Goal: Task Accomplishment & Management: Manage account settings

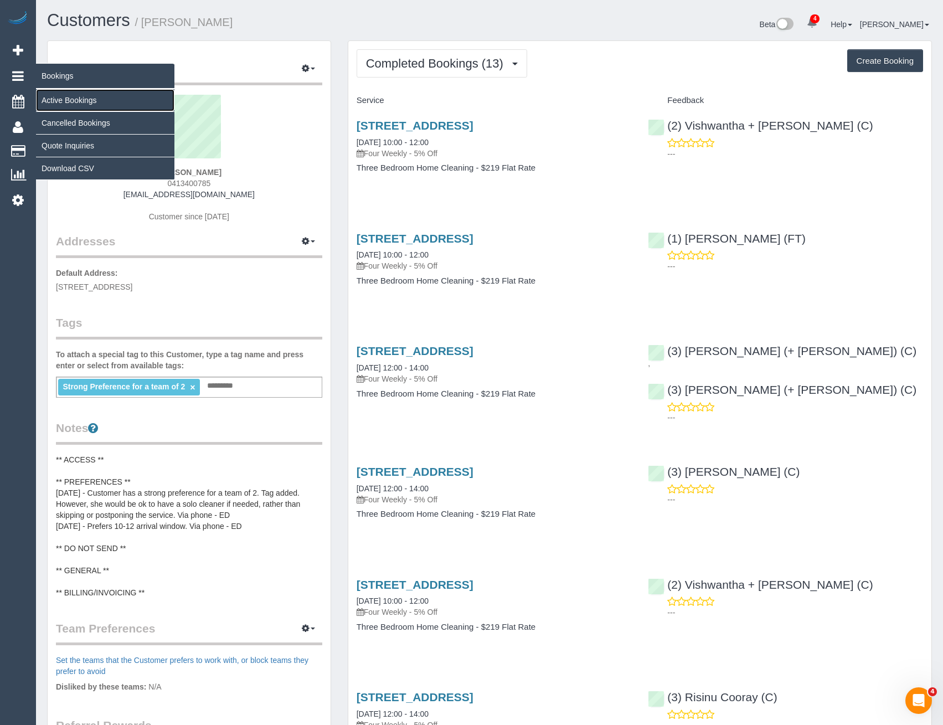
click at [67, 96] on link "Active Bookings" at bounding box center [105, 100] width 138 height 22
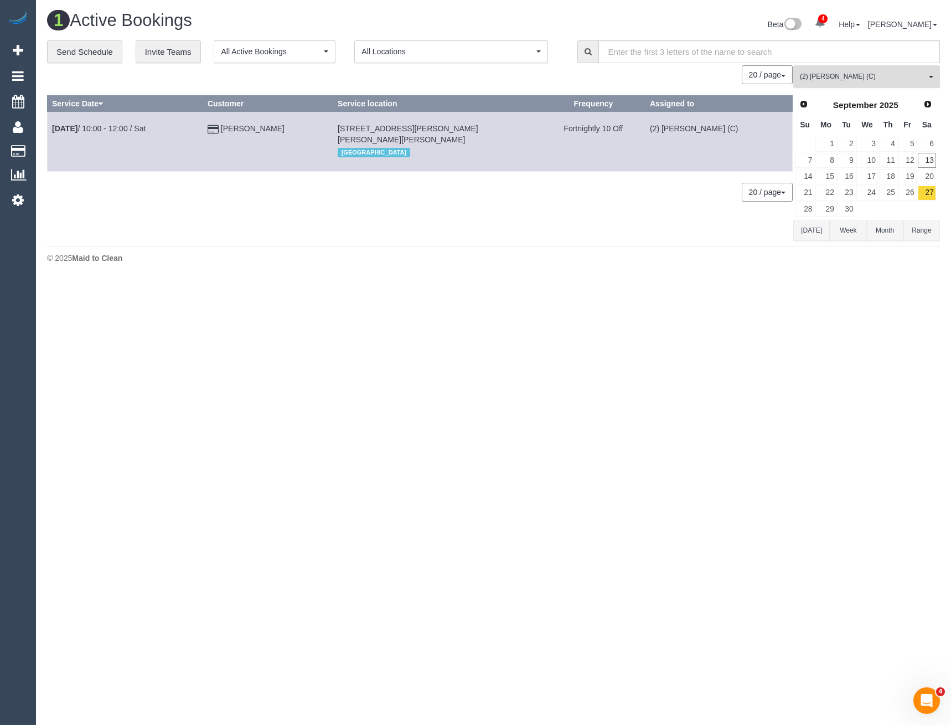
click at [837, 76] on span "(2) [PERSON_NAME] (C)" at bounding box center [863, 76] width 126 height 9
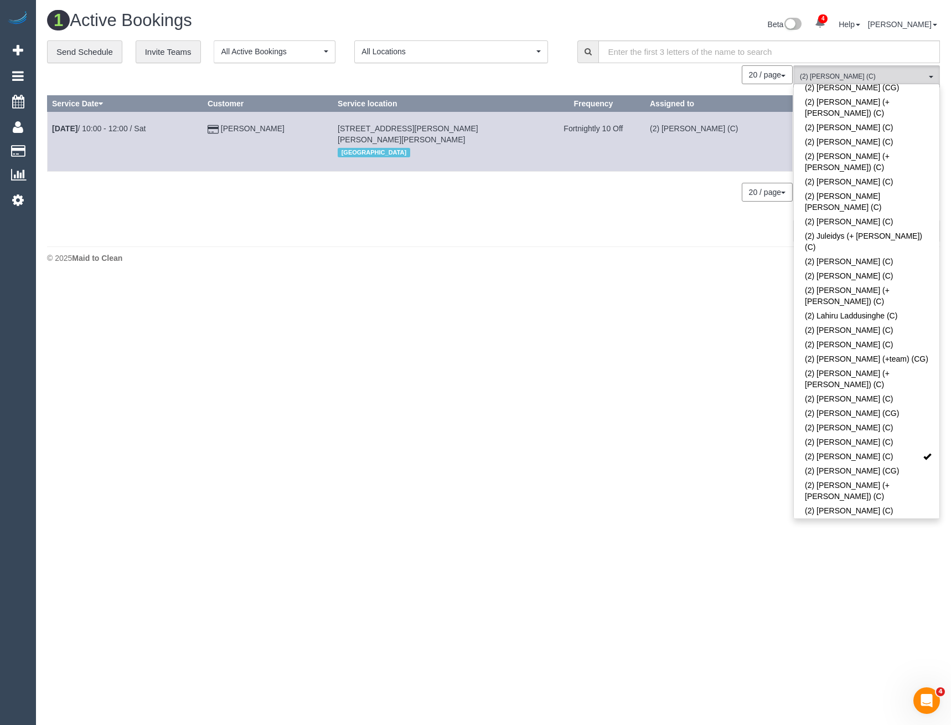
click at [704, 328] on body "4 Beta Your Notifications You have 0 alerts × You have 1 to charge for 13/09/20…" at bounding box center [475, 362] width 951 height 725
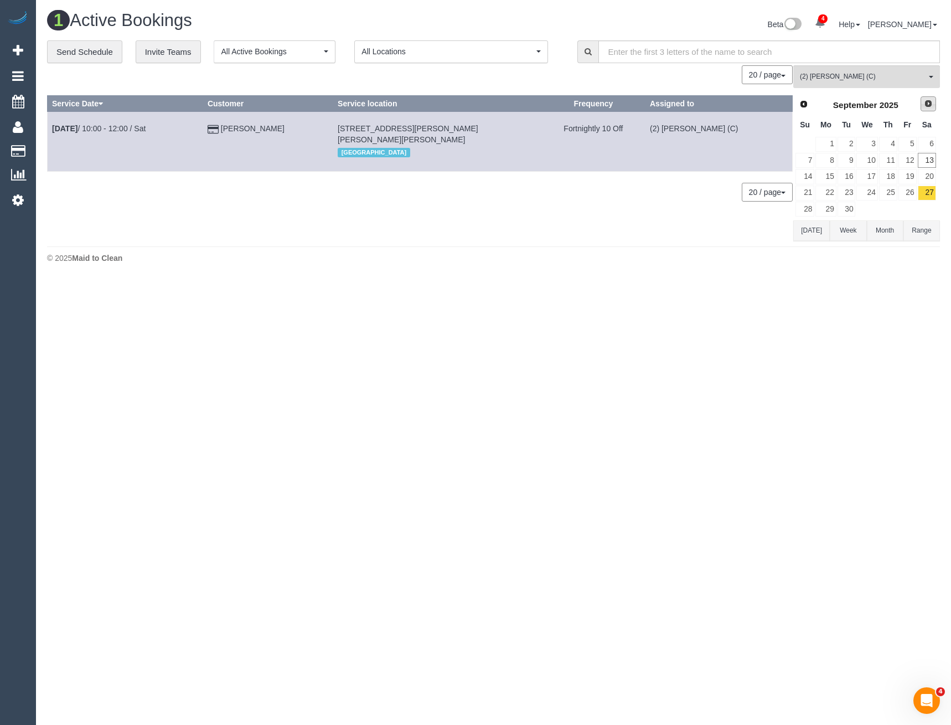
click at [927, 106] on span "Next" at bounding box center [928, 103] width 9 height 9
click at [926, 143] on link "4" at bounding box center [927, 144] width 18 height 15
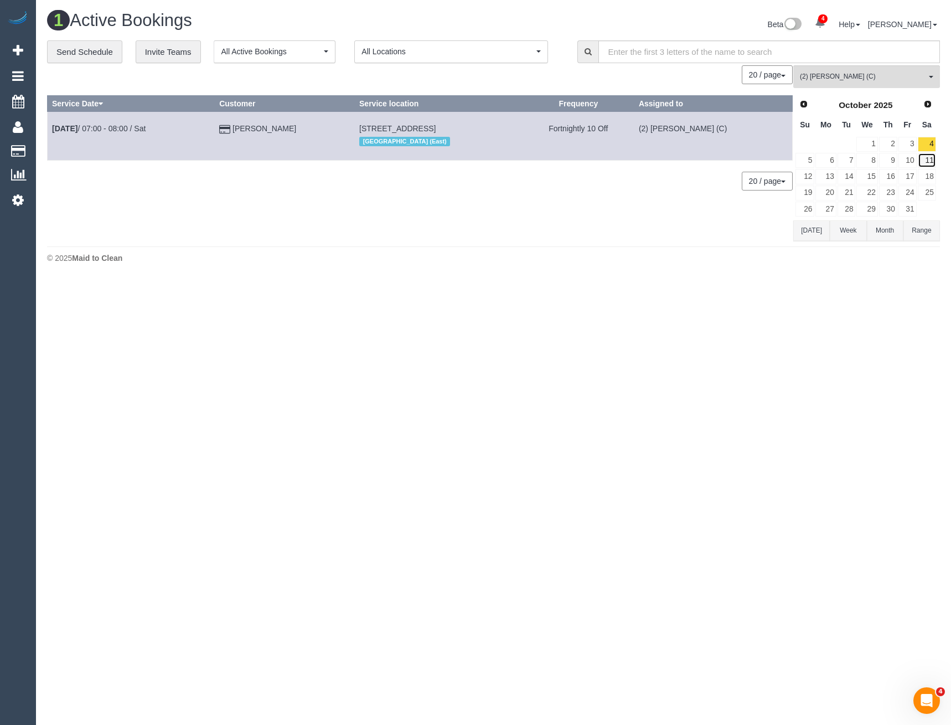
click at [930, 158] on link "11" at bounding box center [927, 160] width 18 height 15
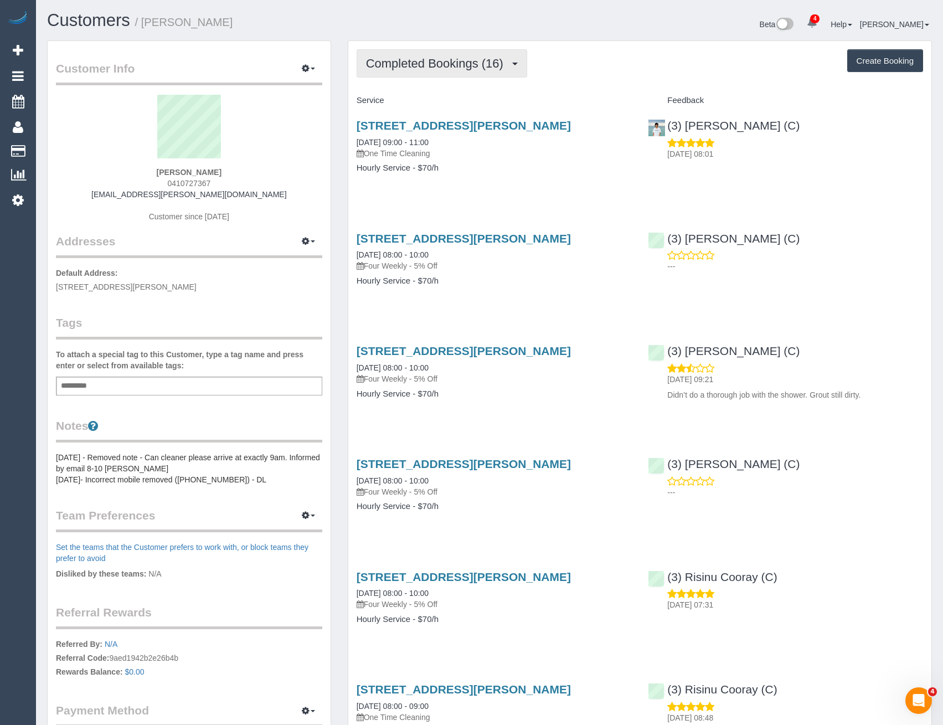
click at [481, 64] on span "Completed Bookings (16)" at bounding box center [437, 63] width 143 height 14
click at [446, 113] on link "Cancelled Bookings (6)" at bounding box center [417, 118] width 120 height 14
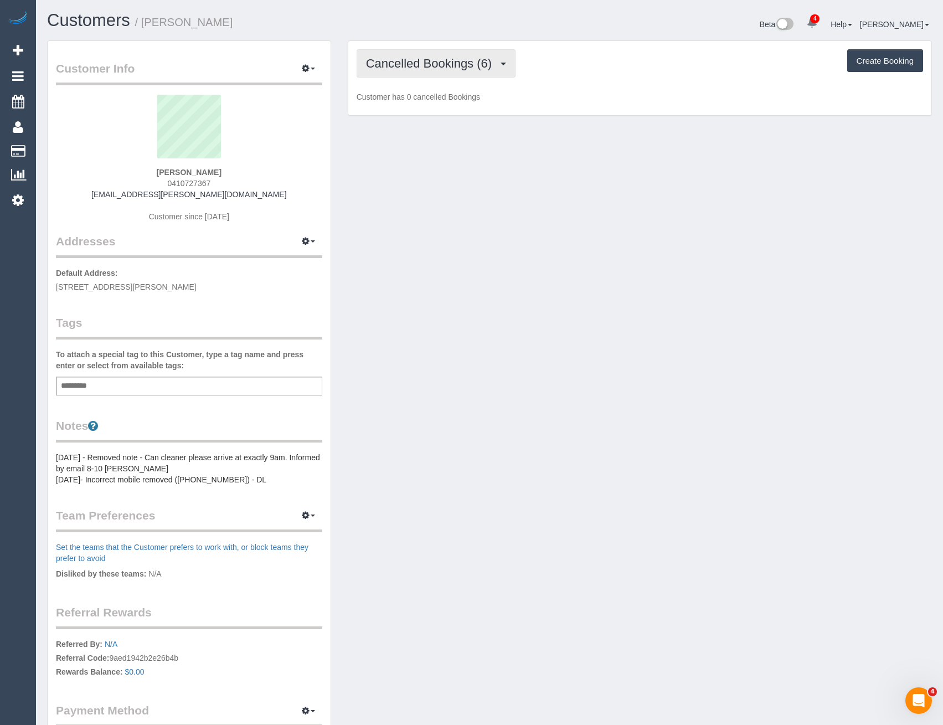
click at [442, 69] on span "Cancelled Bookings (6)" at bounding box center [431, 63] width 131 height 14
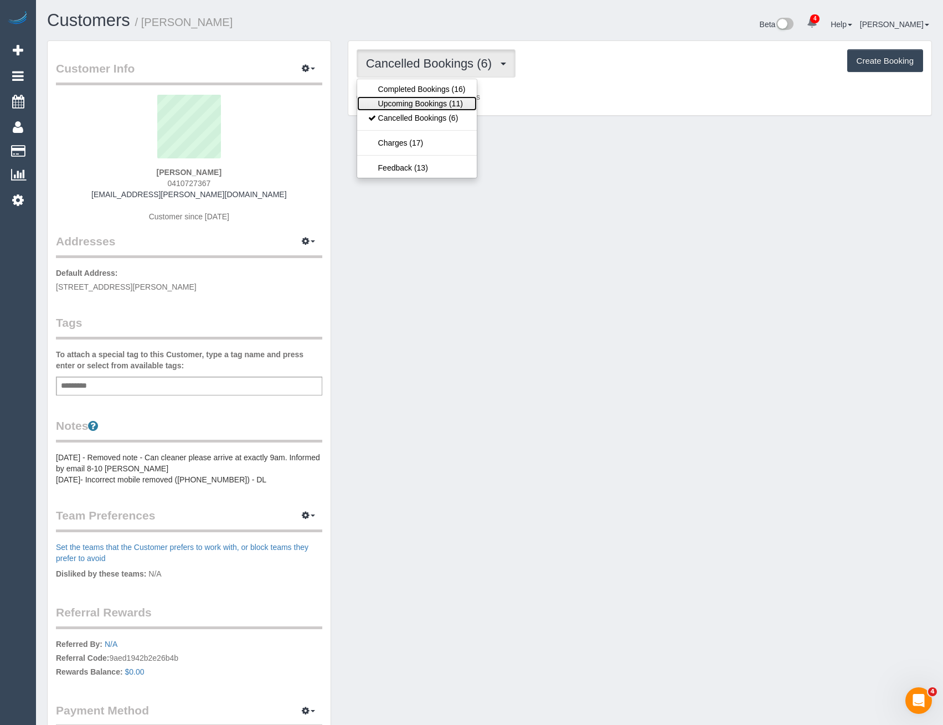
click at [441, 106] on link "Upcoming Bookings (11)" at bounding box center [417, 103] width 120 height 14
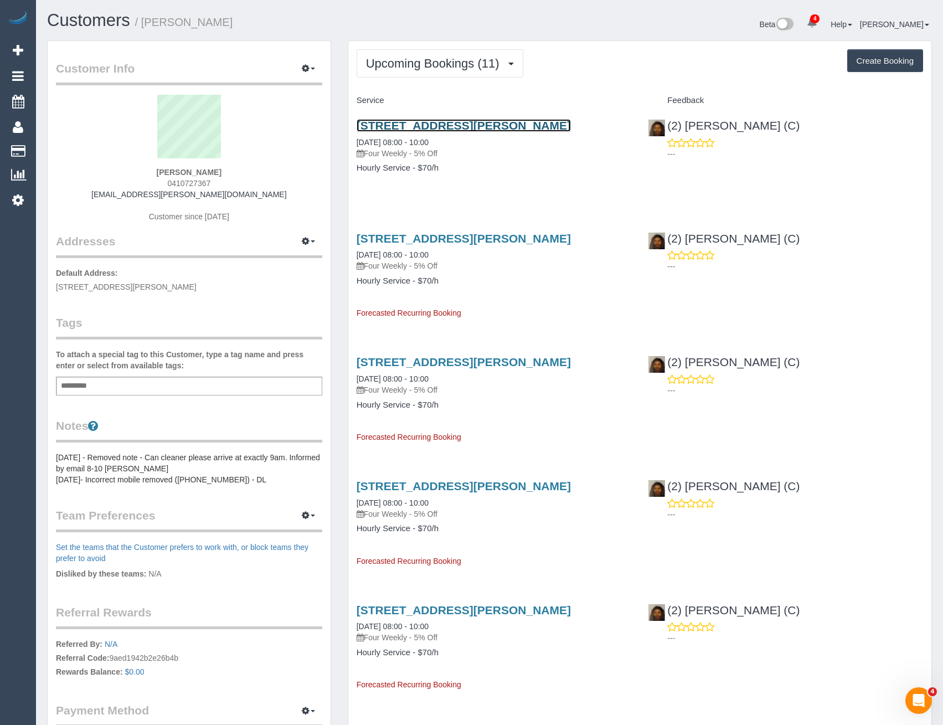
click at [498, 126] on link "1/30 Hastings Ave, Blackburn South, VIC 3130" at bounding box center [463, 125] width 214 height 13
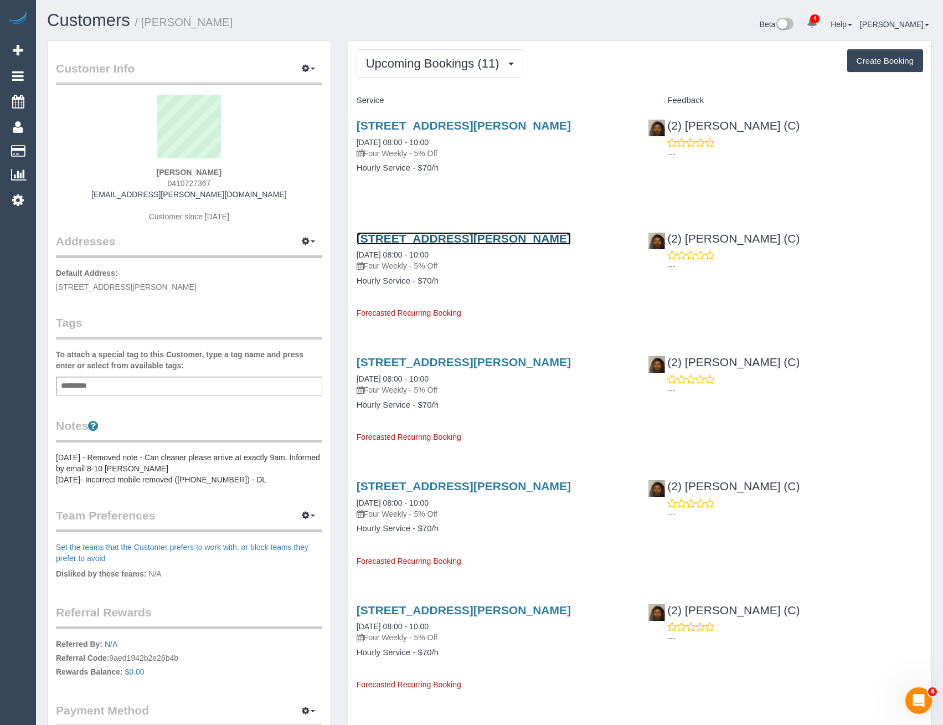
click at [512, 238] on link "1/30 Hastings Ave, Blackburn South, VIC 3130" at bounding box center [463, 238] width 214 height 13
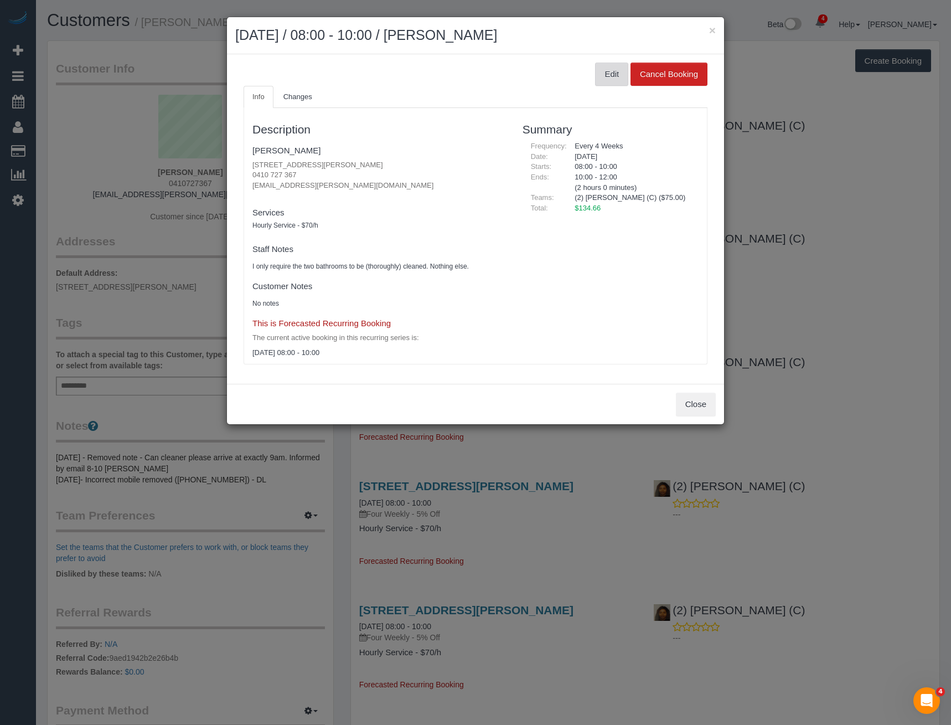
click at [609, 64] on button "Edit" at bounding box center [611, 74] width 33 height 23
click at [611, 83] on button "Edit" at bounding box center [611, 74] width 33 height 23
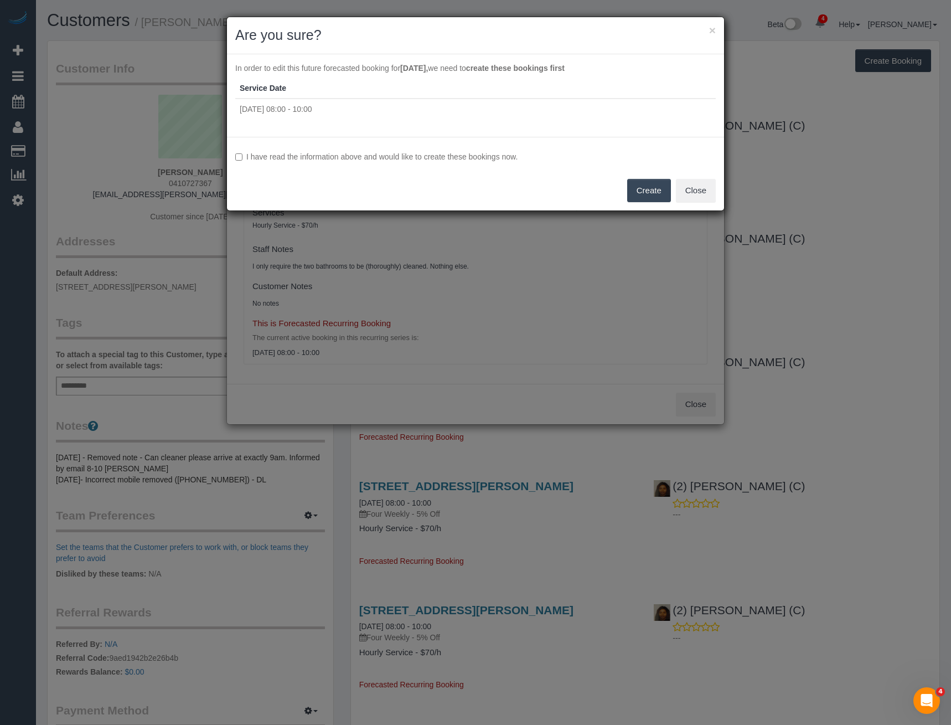
click at [286, 156] on label "I have read the information above and would like to create these bookings now." at bounding box center [475, 156] width 480 height 11
click at [644, 189] on button "Create" at bounding box center [649, 190] width 44 height 23
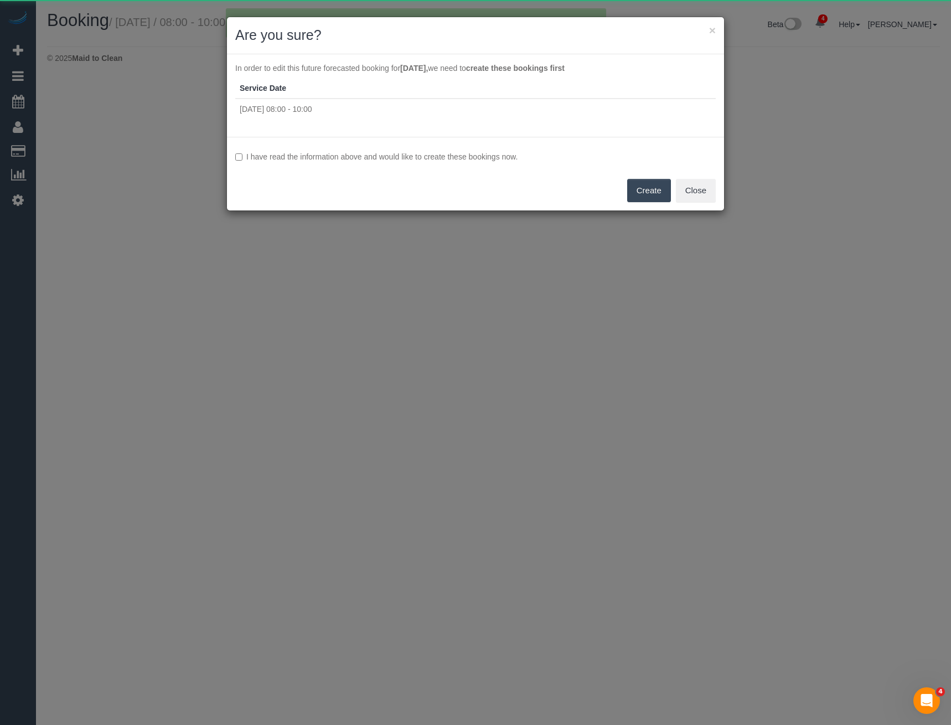
click at [313, 153] on label "I have read the information above and would like to create these bookings now." at bounding box center [475, 156] width 480 height 11
click at [637, 189] on button "Create" at bounding box center [649, 190] width 44 height 23
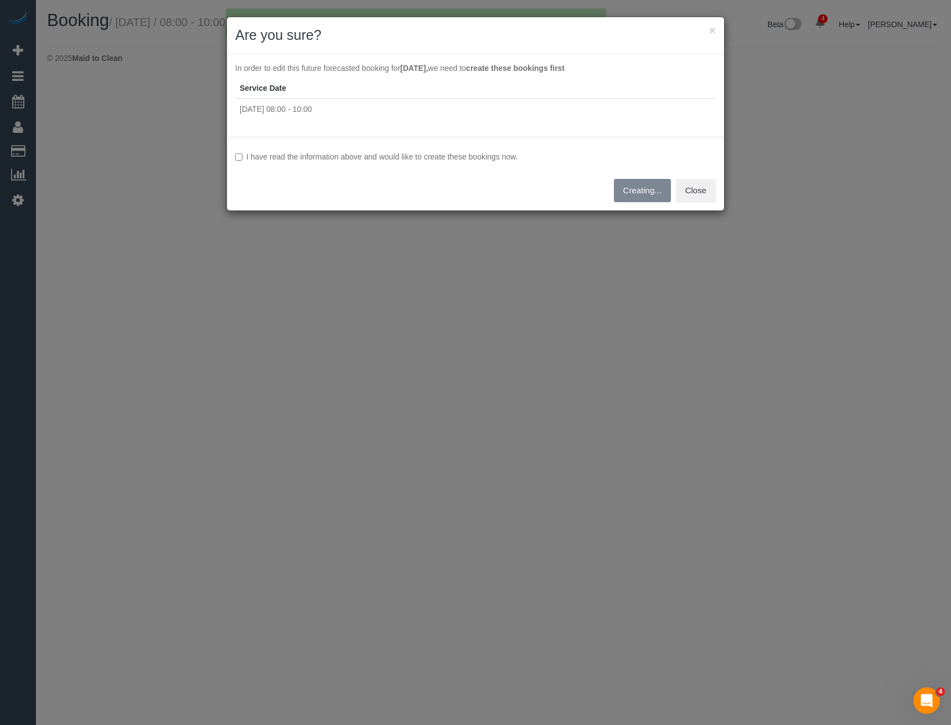
select select "VIC"
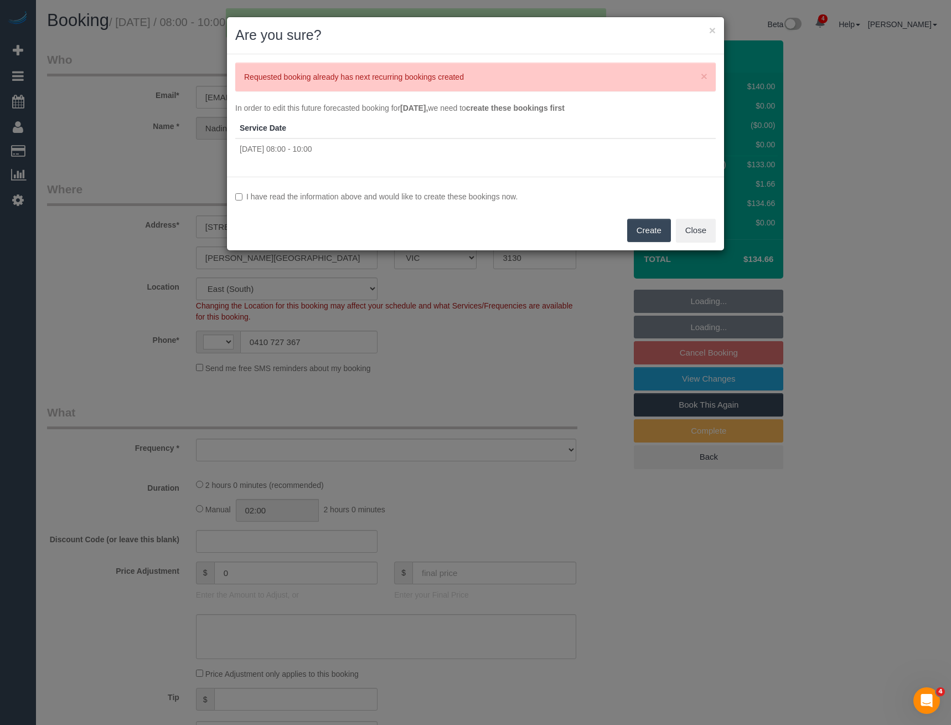
select select "string:stripe-pm_1PJ8u22GScqysDRVsT3zY074"
select select "string:AU"
select select "object:2514"
select select "number:28"
select select "number:14"
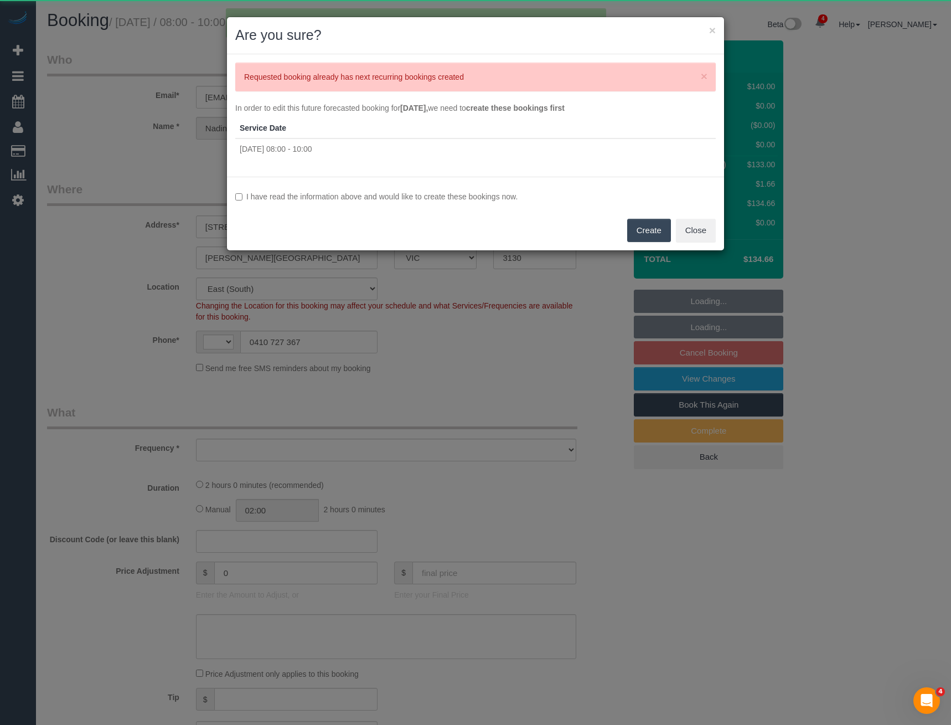
select select "number:19"
select select "number:25"
select select "number:33"
select select "number:13"
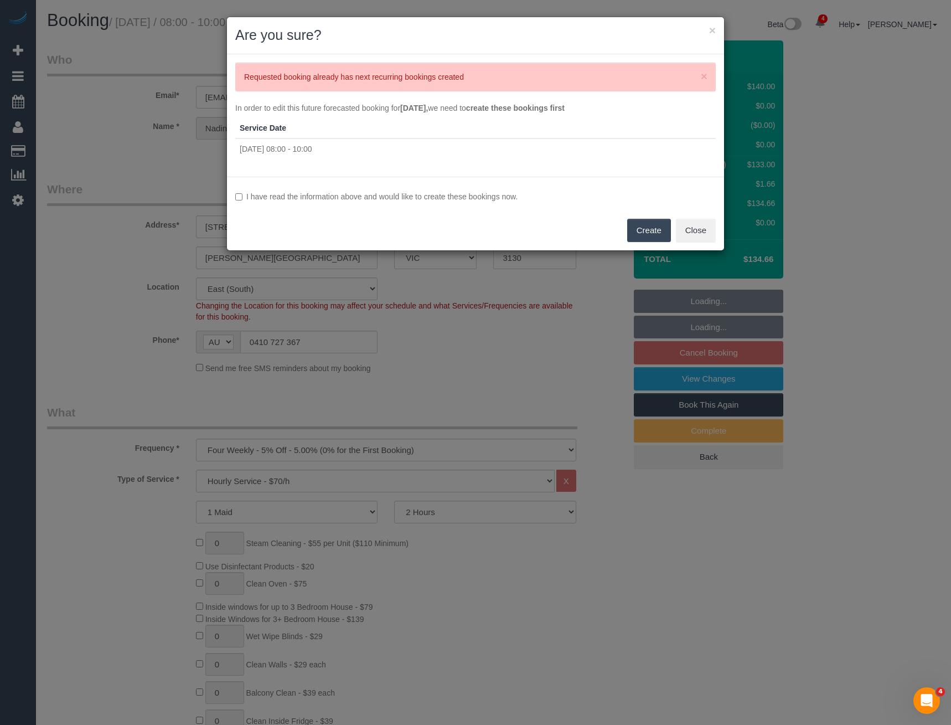
select select "object:2683"
select select "spot2"
click at [710, 29] on button "×" at bounding box center [712, 30] width 7 height 12
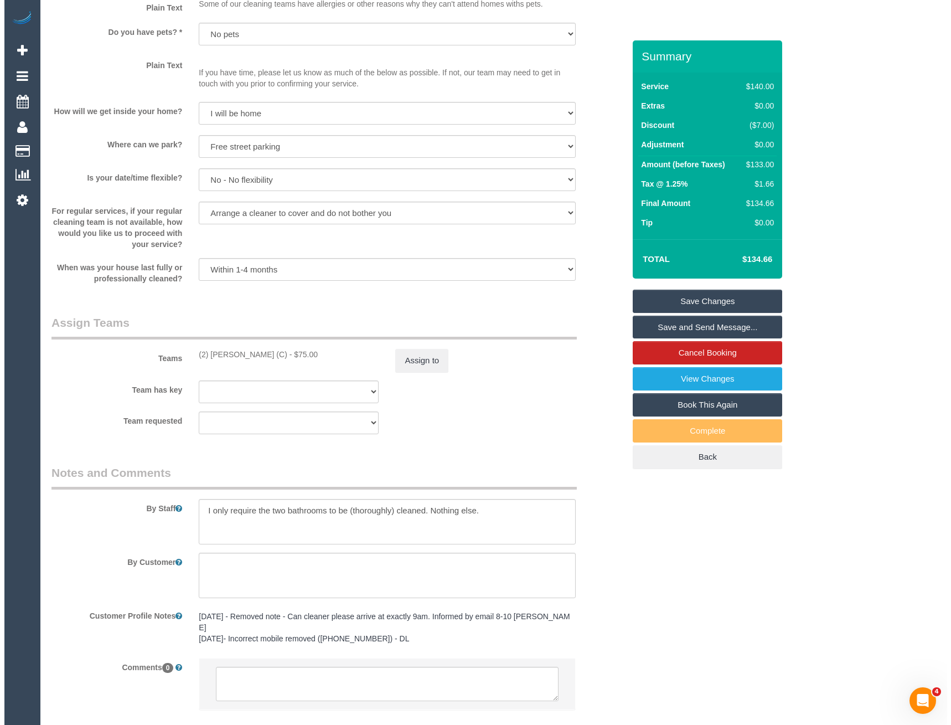
scroll to position [1388, 0]
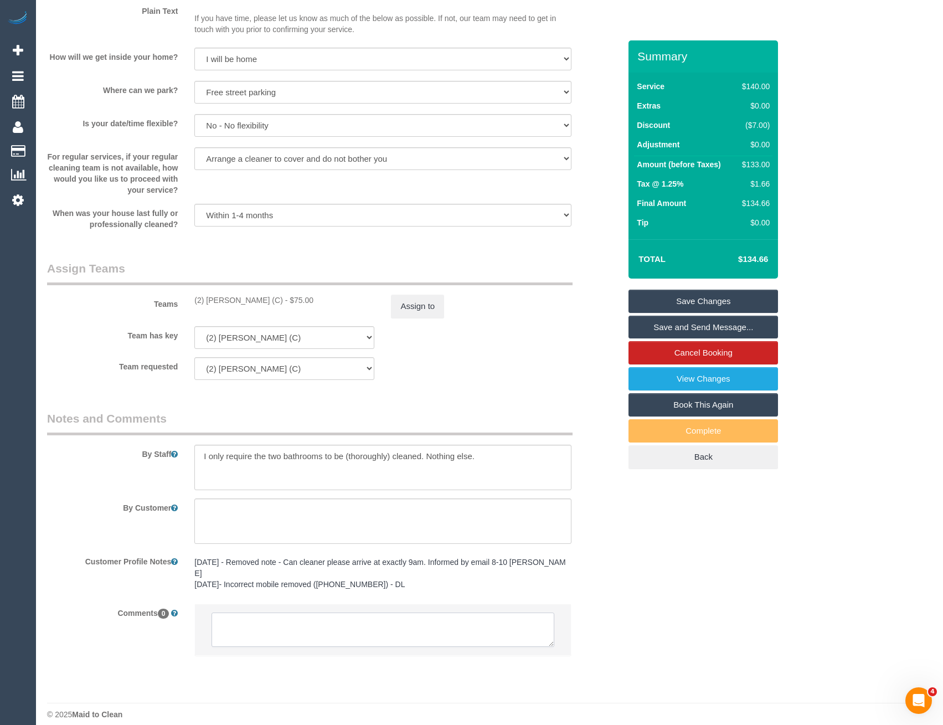
click at [324, 629] on textarea at bounding box center [382, 629] width 342 height 34
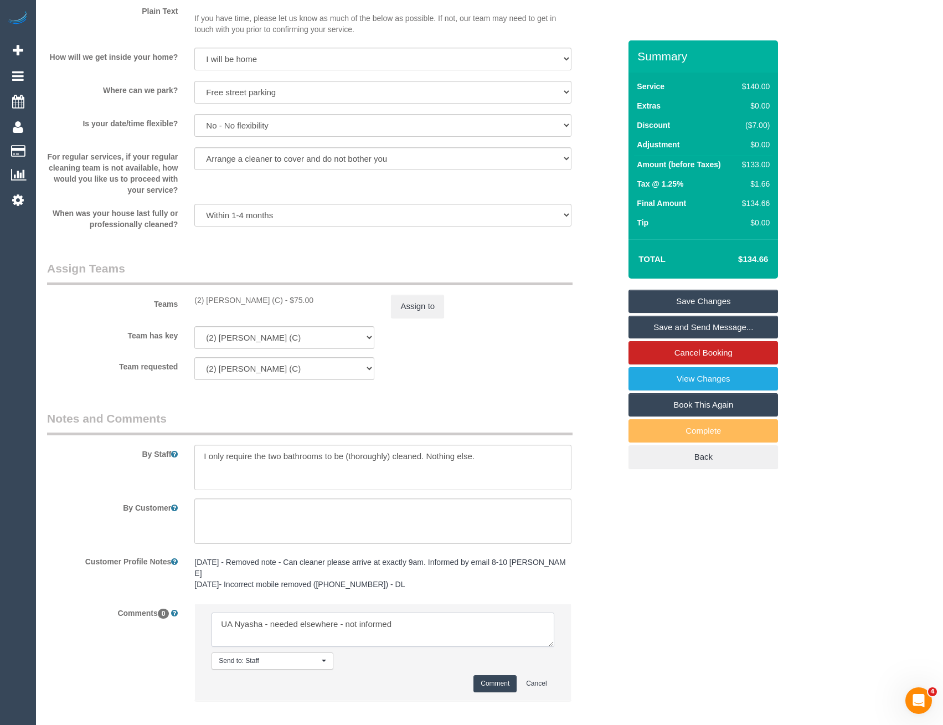
type textarea "UA Nyasha - needed elsewhere - not informed"
click at [482, 676] on button "Comment" at bounding box center [494, 683] width 43 height 17
click at [412, 322] on sui-booking-teams "Teams (2) Nyasha Mahofa (C) - $75.00 Assign to Team has key (2) Nyasha Mahofa (…" at bounding box center [333, 320] width 573 height 120
click at [412, 314] on button "Assign to" at bounding box center [417, 305] width 53 height 23
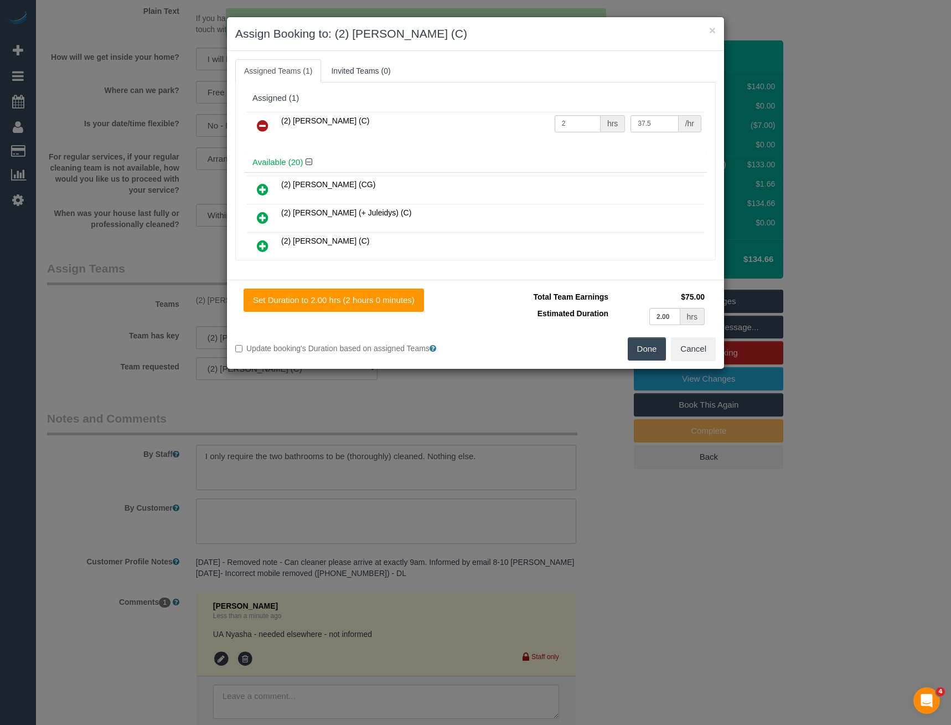
click at [261, 126] on icon at bounding box center [263, 125] width 12 height 13
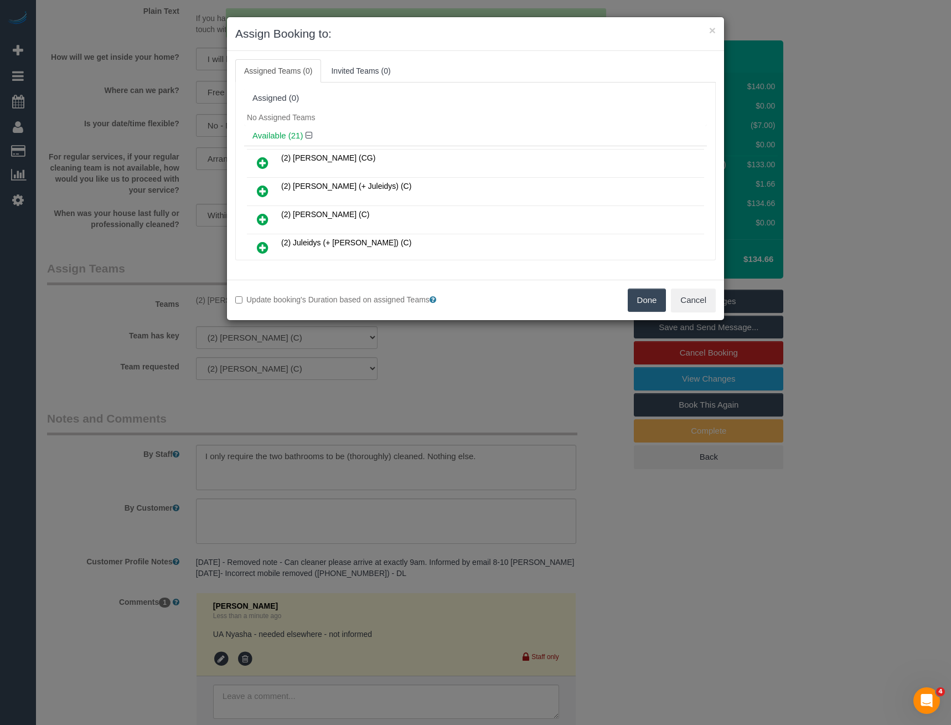
click at [640, 298] on button "Done" at bounding box center [647, 299] width 39 height 23
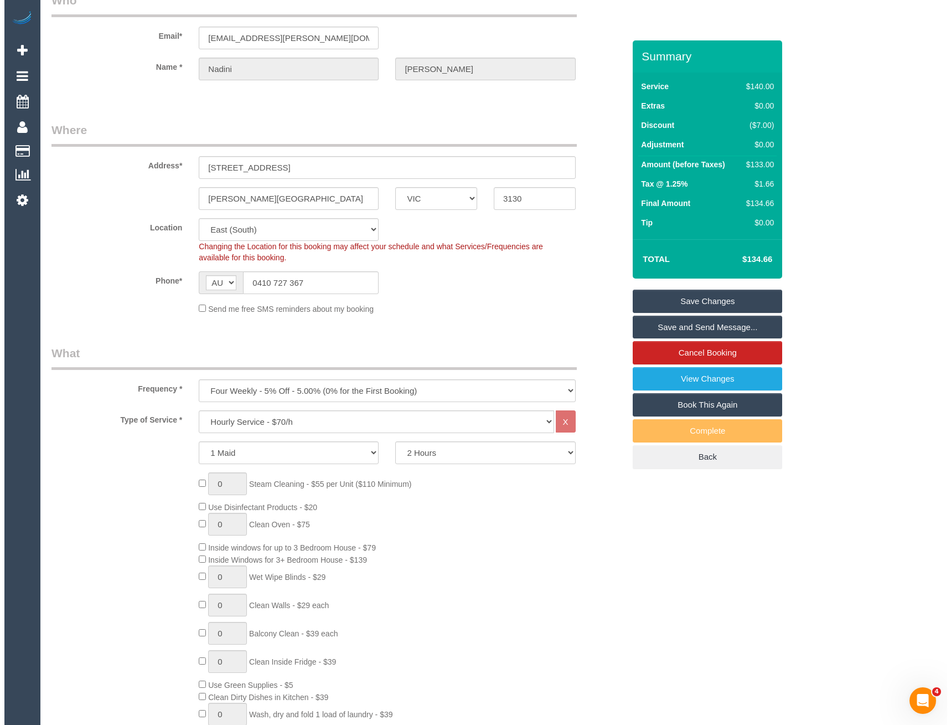
scroll to position [0, 0]
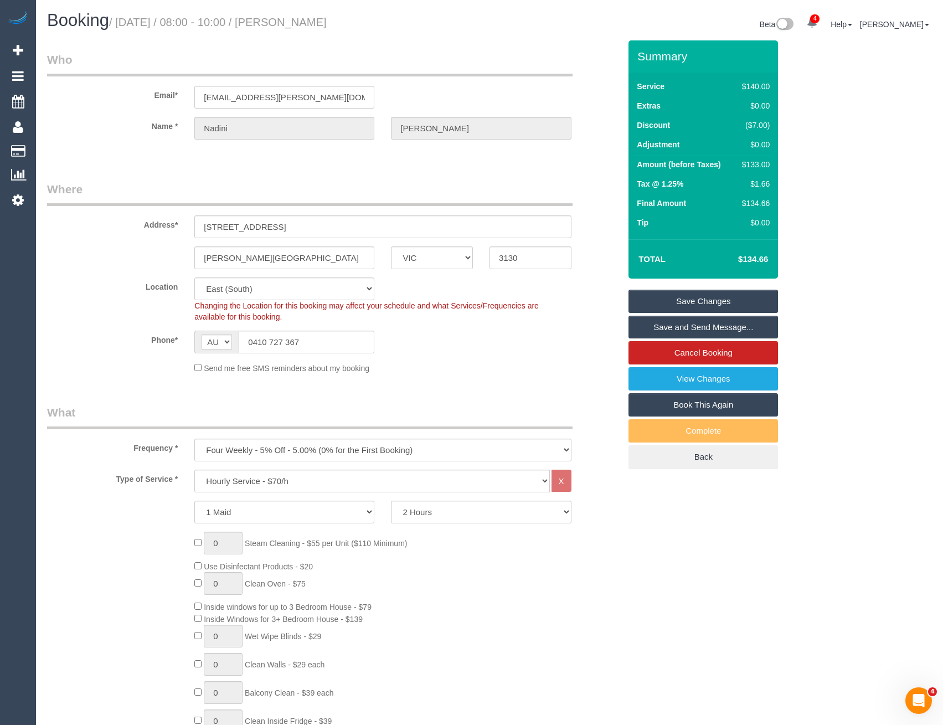
click at [714, 302] on link "Save Changes" at bounding box center [702, 301] width 149 height 23
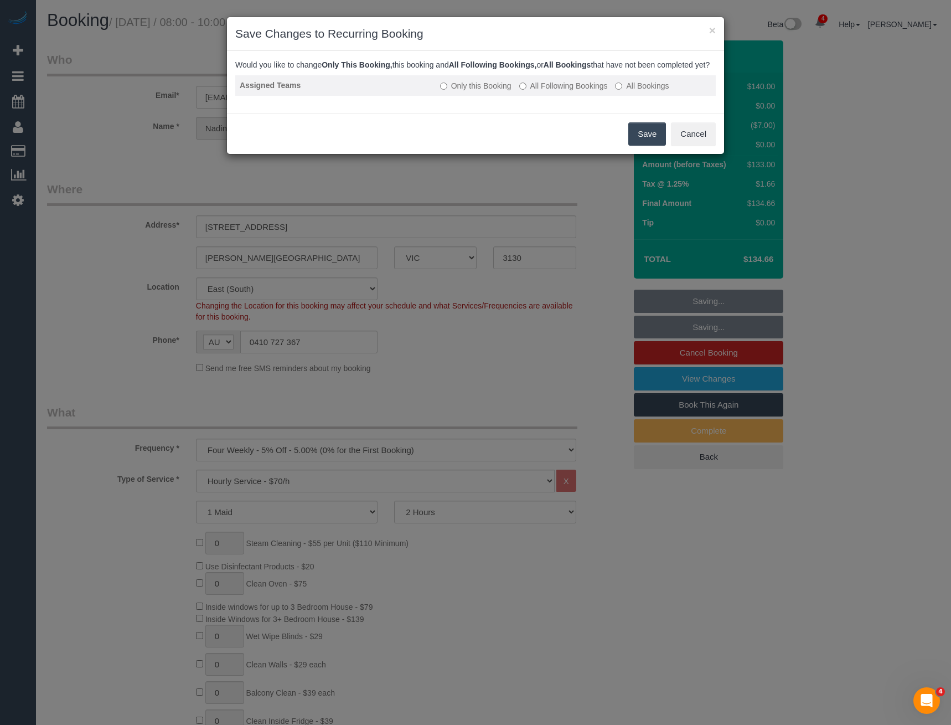
click at [537, 91] on label "All Following Bookings" at bounding box center [563, 85] width 89 height 11
click at [645, 146] on button "Save" at bounding box center [647, 133] width 38 height 23
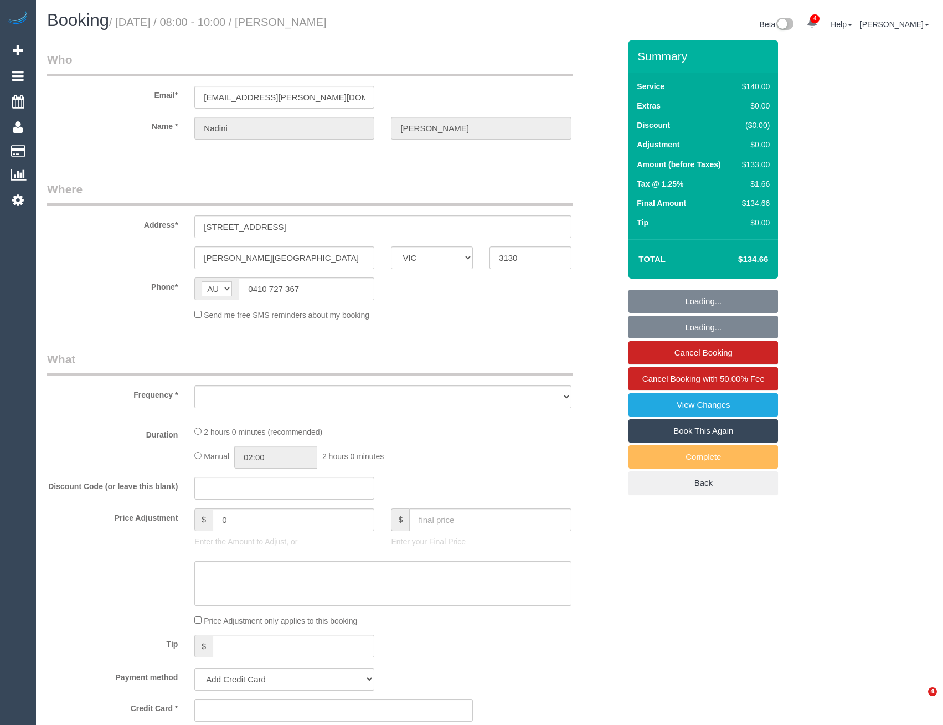
select select "VIC"
select select "object:591"
select select "number:28"
select select "number:14"
select select "number:19"
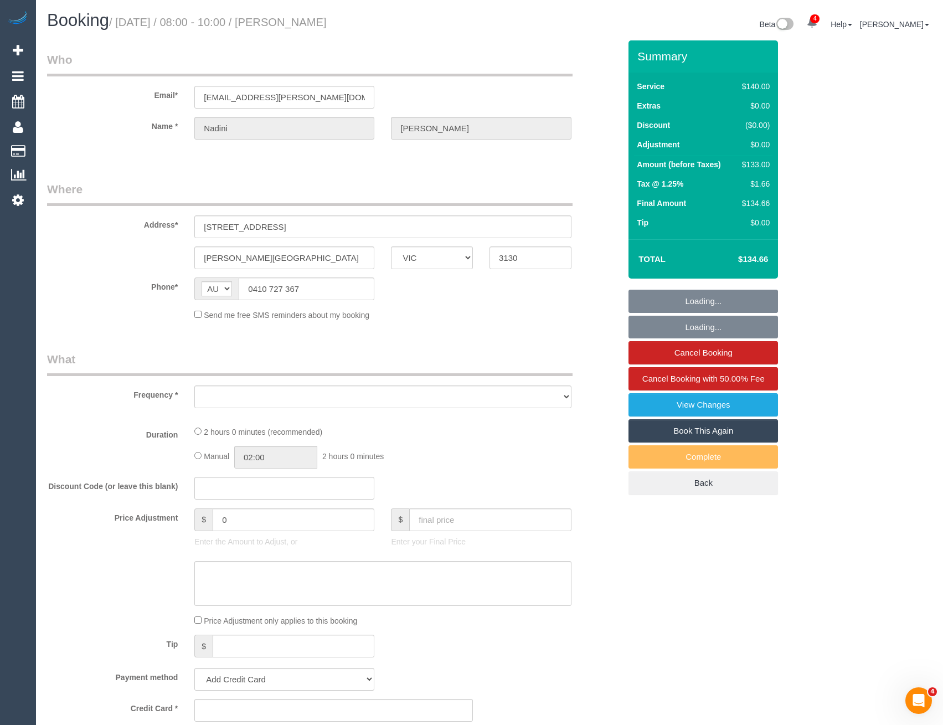
select select "number:25"
select select "number:33"
select select "number:13"
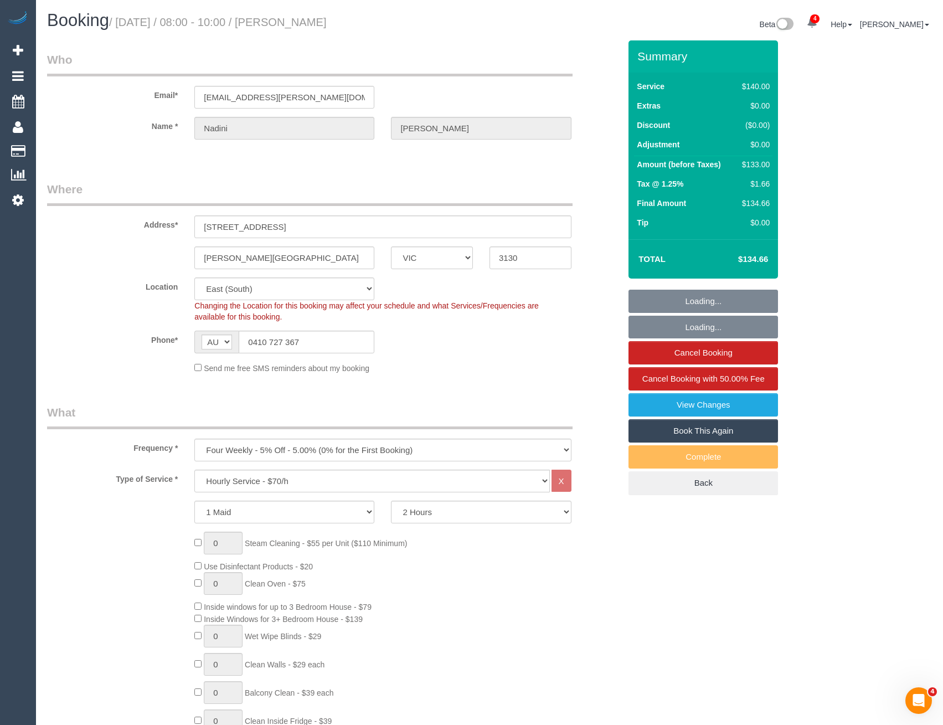
select select "string:stripe-pm_1PJ8u22GScqysDRVsT3zY074"
select select "spot1"
select select "object:1354"
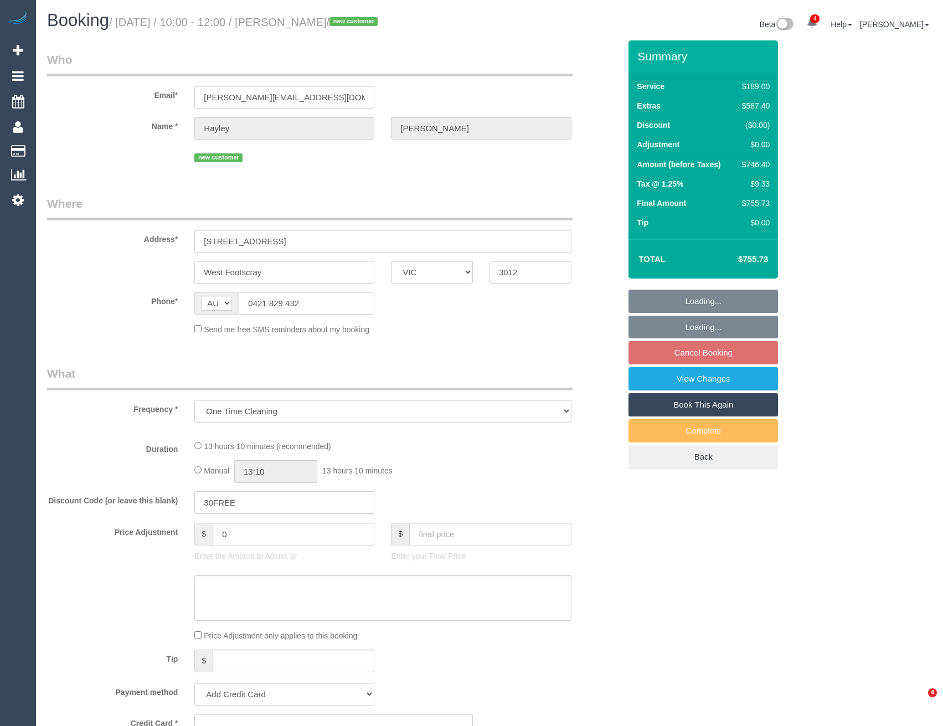
select select "VIC"
select select "string:stripe-pm_1S2RDT2GScqysDRVXsdlGA3V"
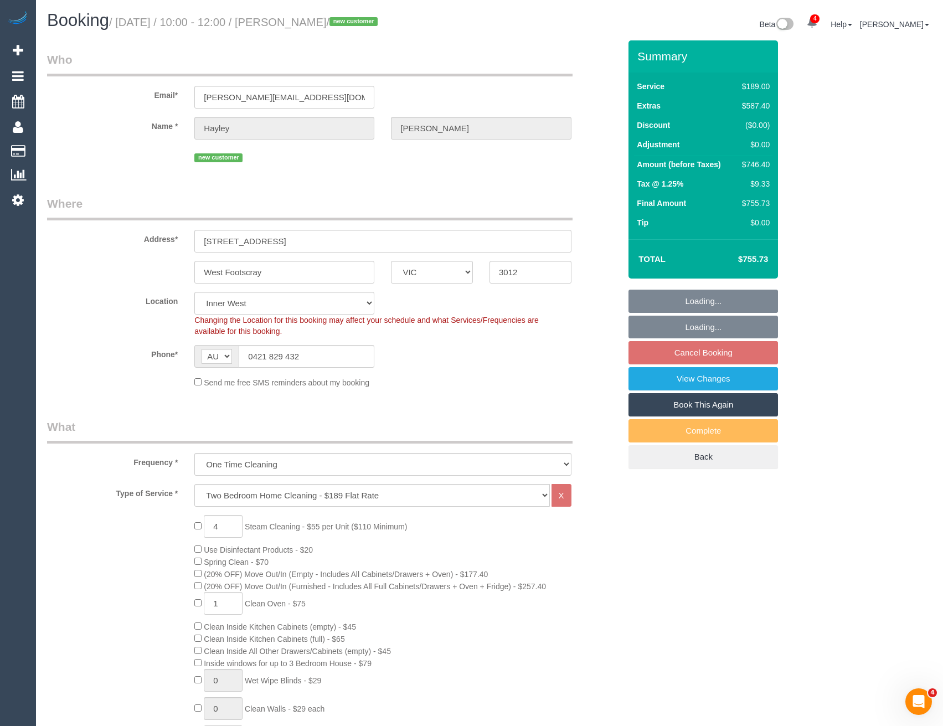
select select "object:1382"
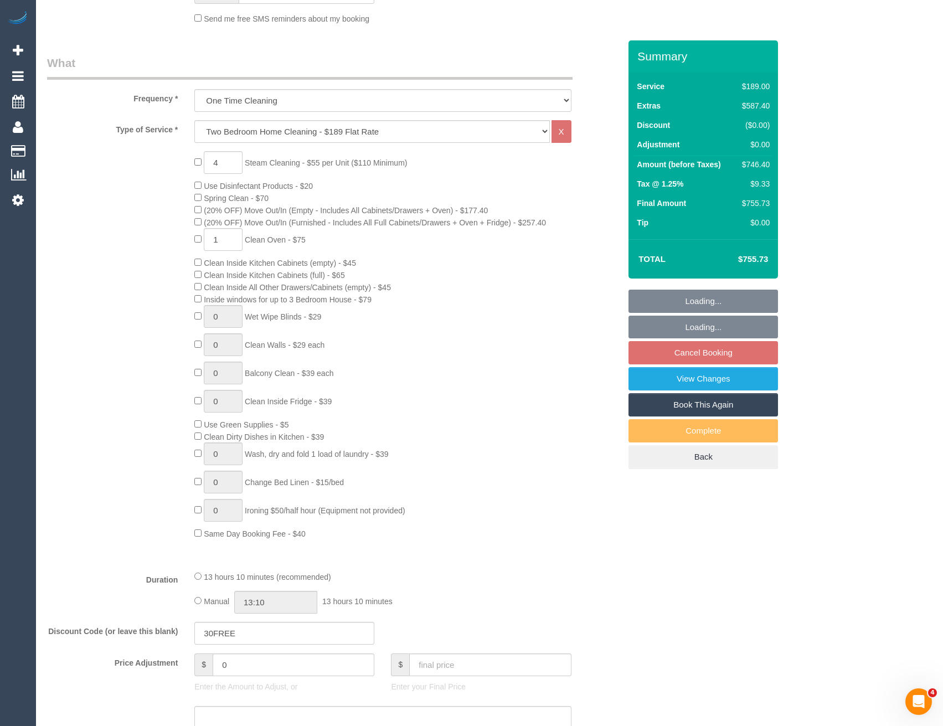
select select "spot3"
select select "number:29"
select select "number:14"
select select "number:18"
select select "number:25"
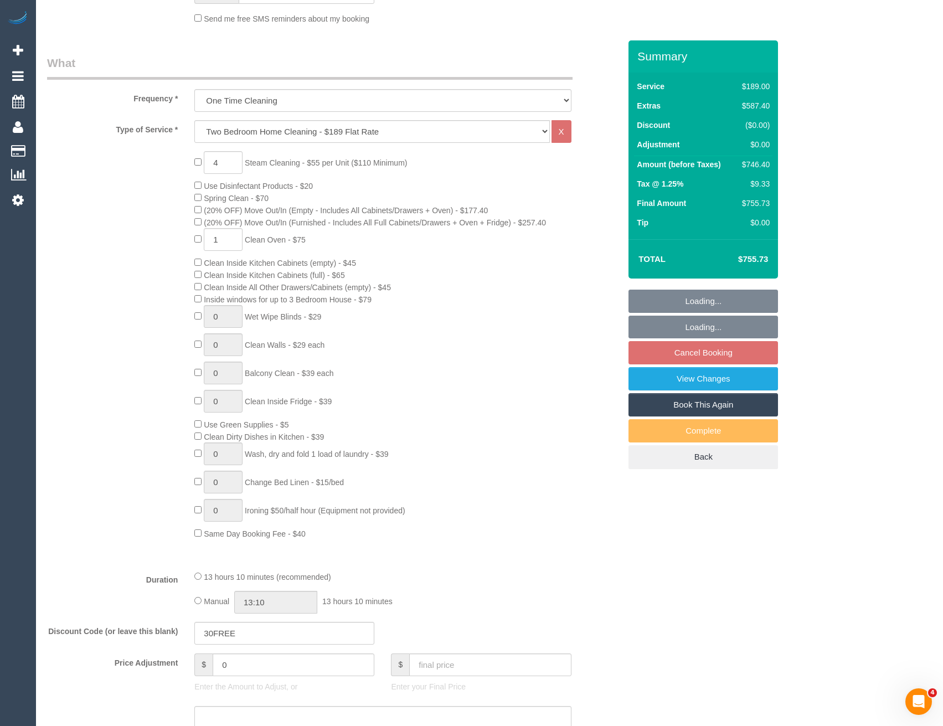
select select "number:13"
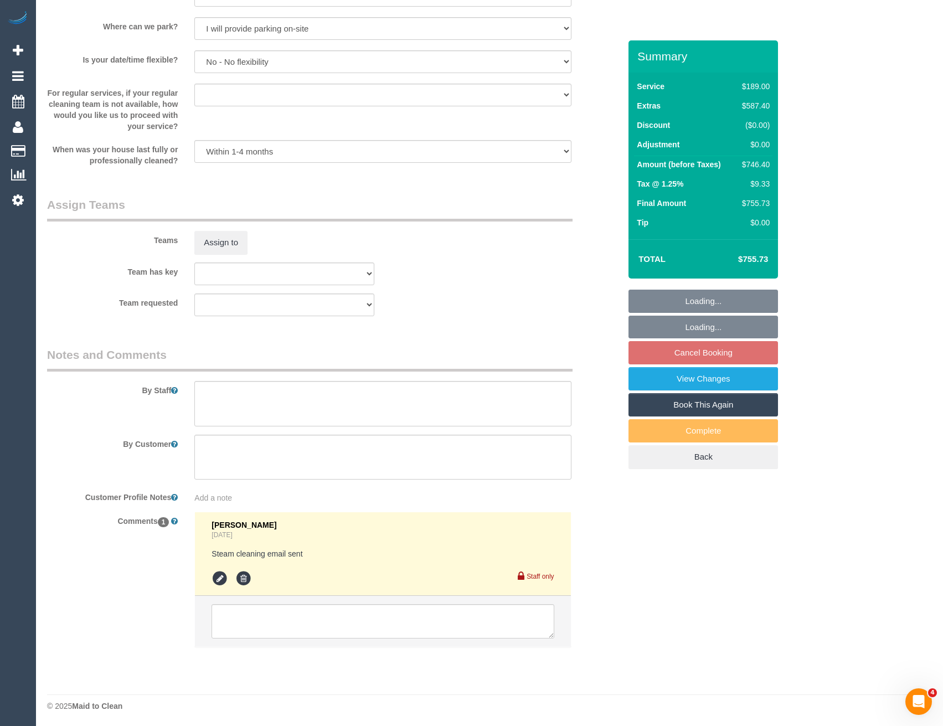
scroll to position [1498, 0]
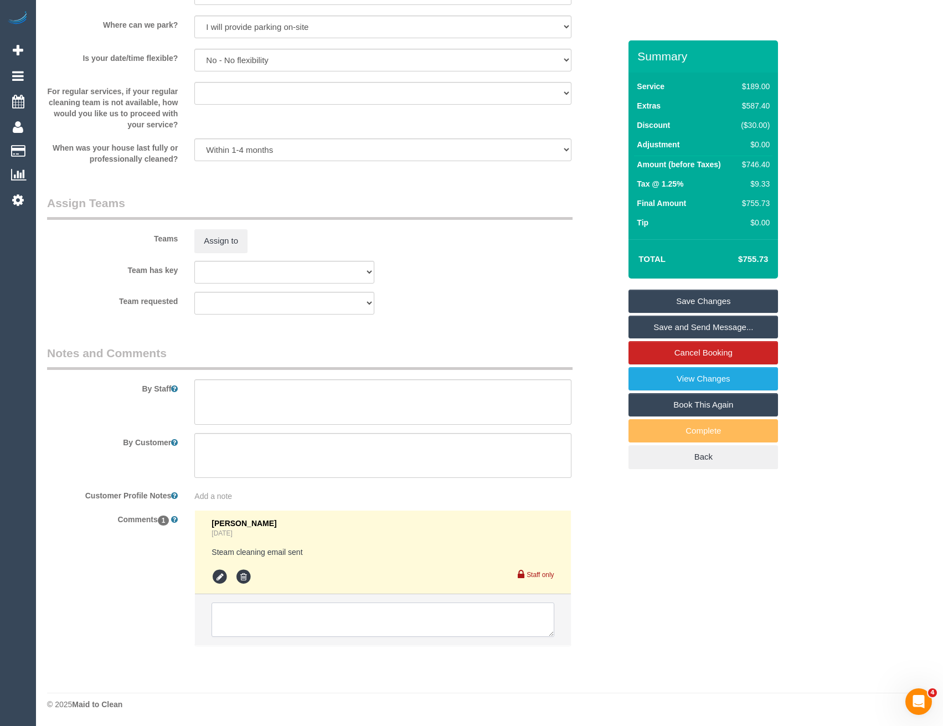
click at [257, 622] on textarea at bounding box center [382, 619] width 342 height 34
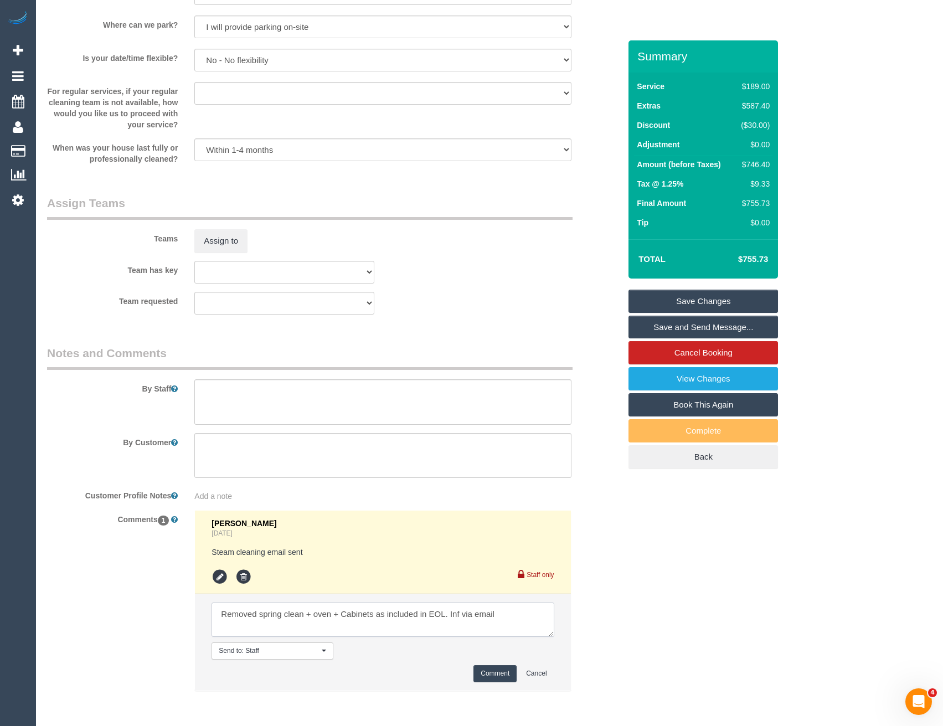
scroll to position [4, 0]
type textarea "Removed spring clean + oven + Cabinets as included in EOL. Inf via email Added …"
click at [491, 674] on button "Comment" at bounding box center [494, 673] width 43 height 17
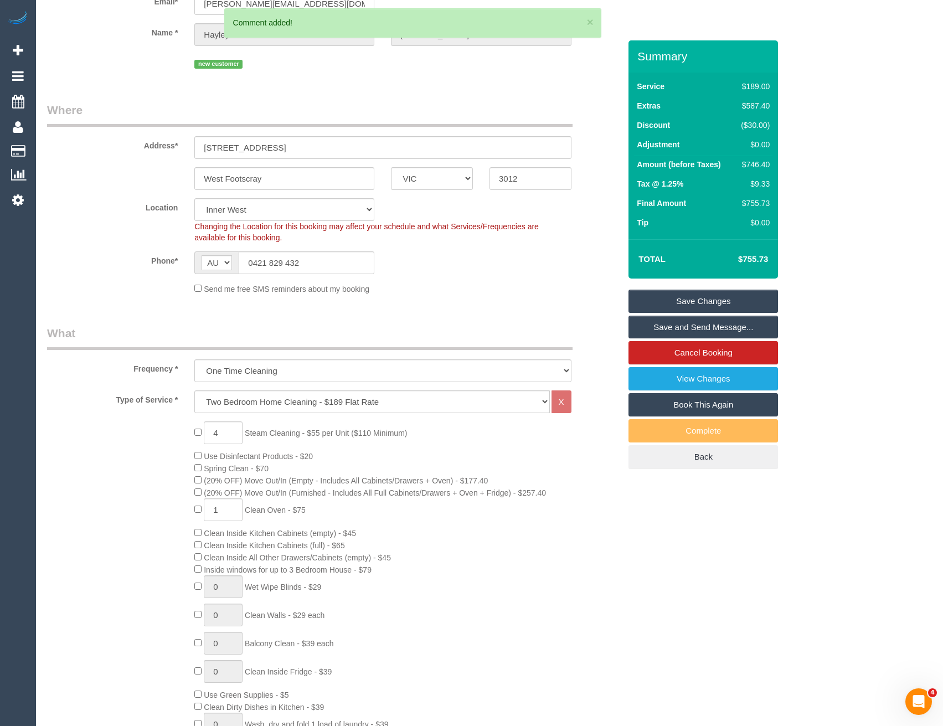
scroll to position [221, 0]
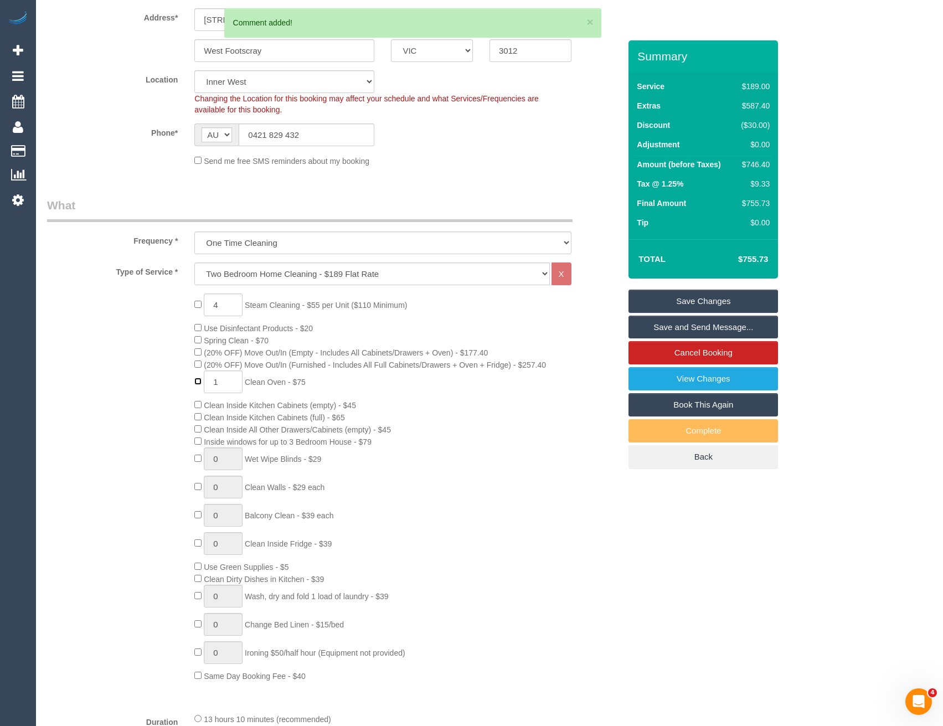
type input "0"
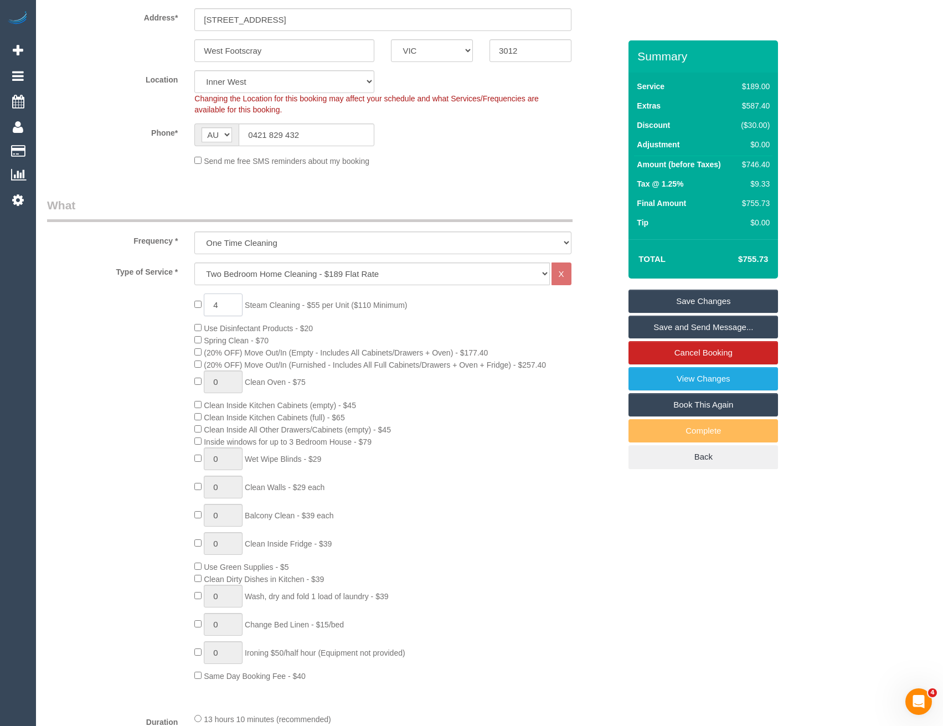
drag, startPoint x: 225, startPoint y: 304, endPoint x: 159, endPoint y: 301, distance: 65.4
click at [167, 306] on div "4 Steam Cleaning - $55 per Unit ($110 Minimum) Use Disinfectant Products - $20 …" at bounding box center [334, 487] width 590 height 388
type input "5"
click at [446, 378] on div "5 Steam Cleaning - $55 per Unit ($110 Minimum) Use Disinfectant Products - $20 …" at bounding box center [407, 487] width 442 height 388
select select "spot24"
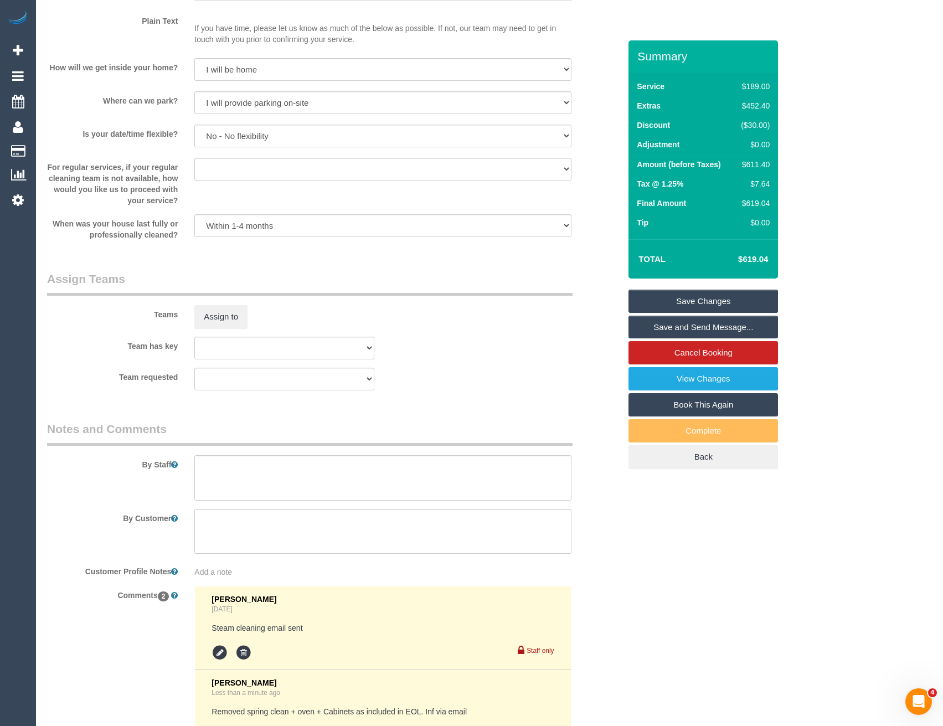
scroll to position [1495, 0]
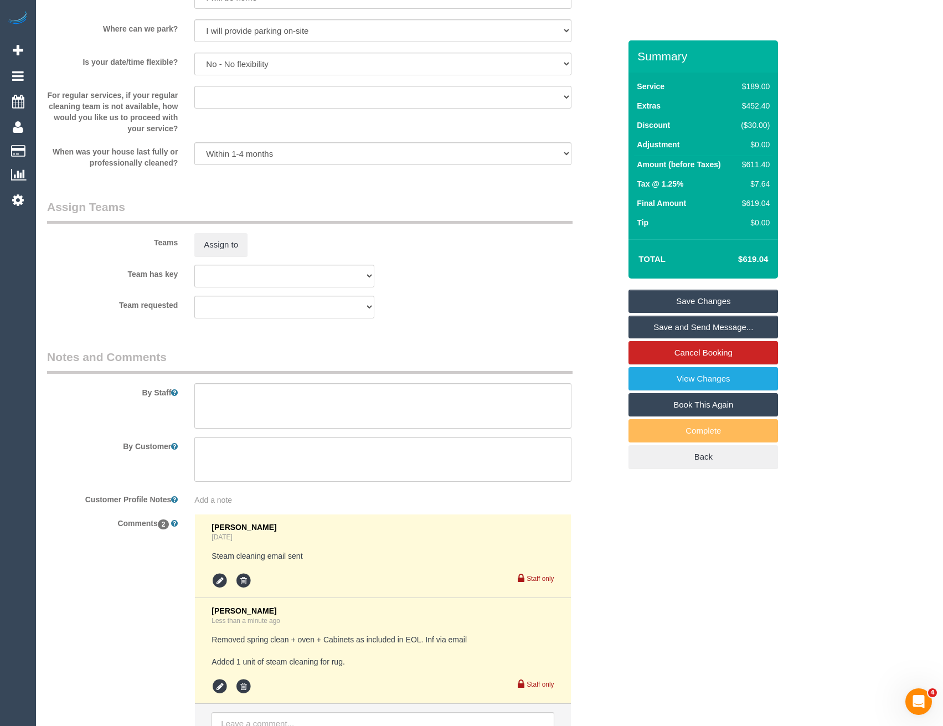
select select "spot45"
click at [242, 408] on textarea at bounding box center [382, 405] width 376 height 45
click at [405, 388] on textarea at bounding box center [382, 405] width 376 height 45
paste textarea "They can park next to the back car port, next to car park 22. Unless their van …"
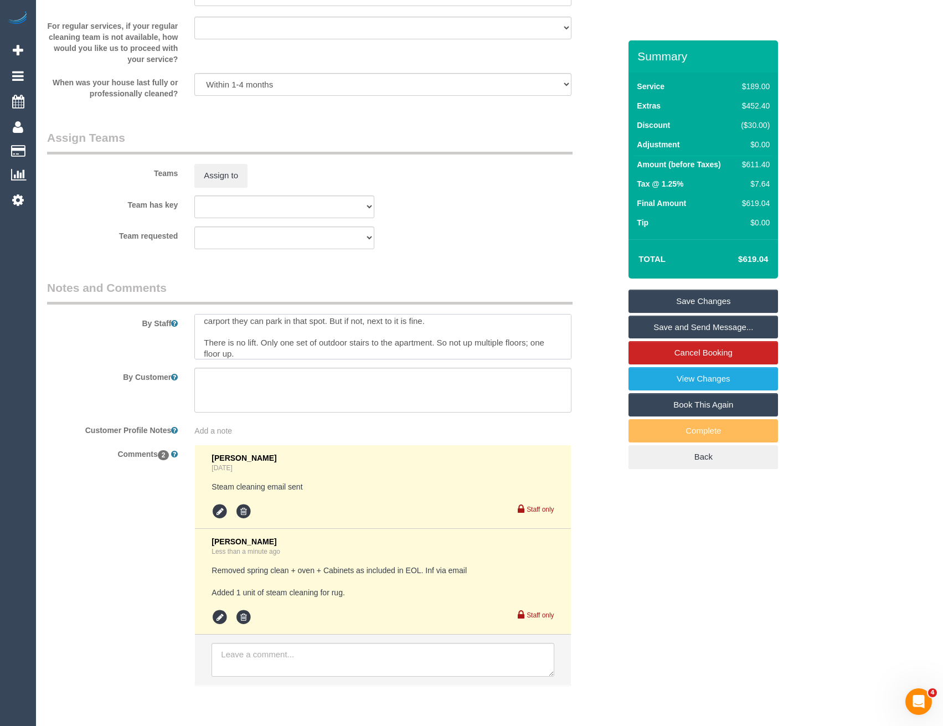
scroll to position [1604, 0]
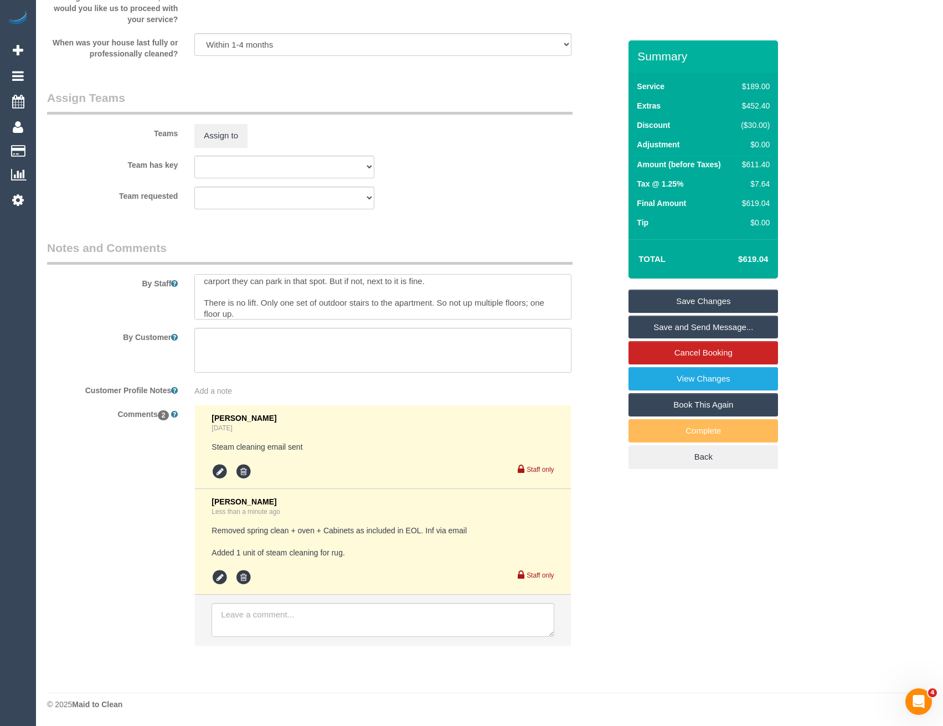
type textarea "Steam cleaning of lounge, 2 bedrooms + 1 rug They can park next to the back car…"
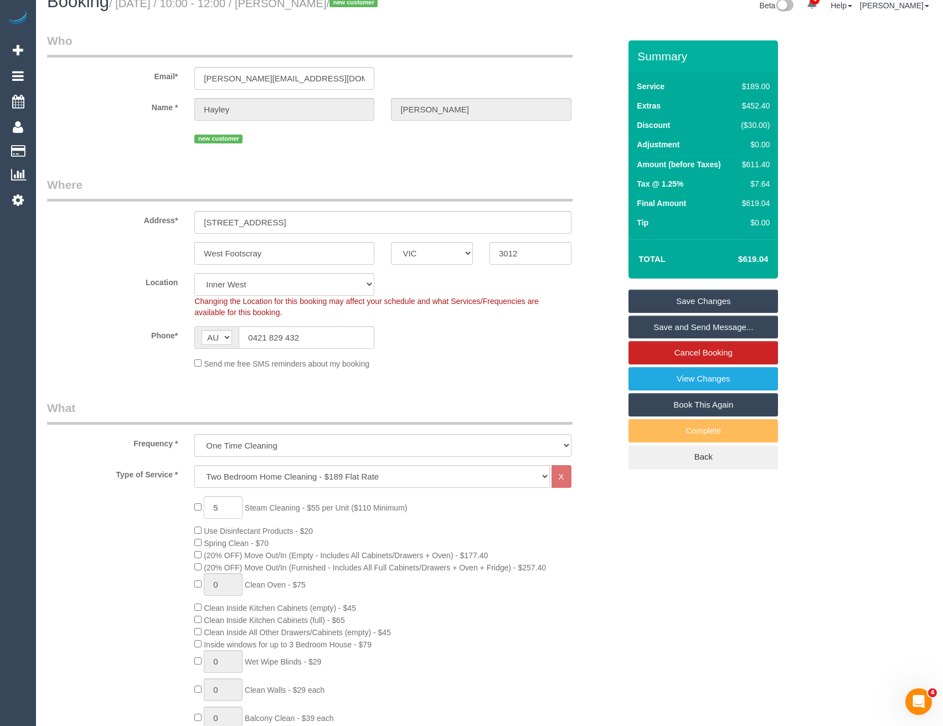
scroll to position [0, 0]
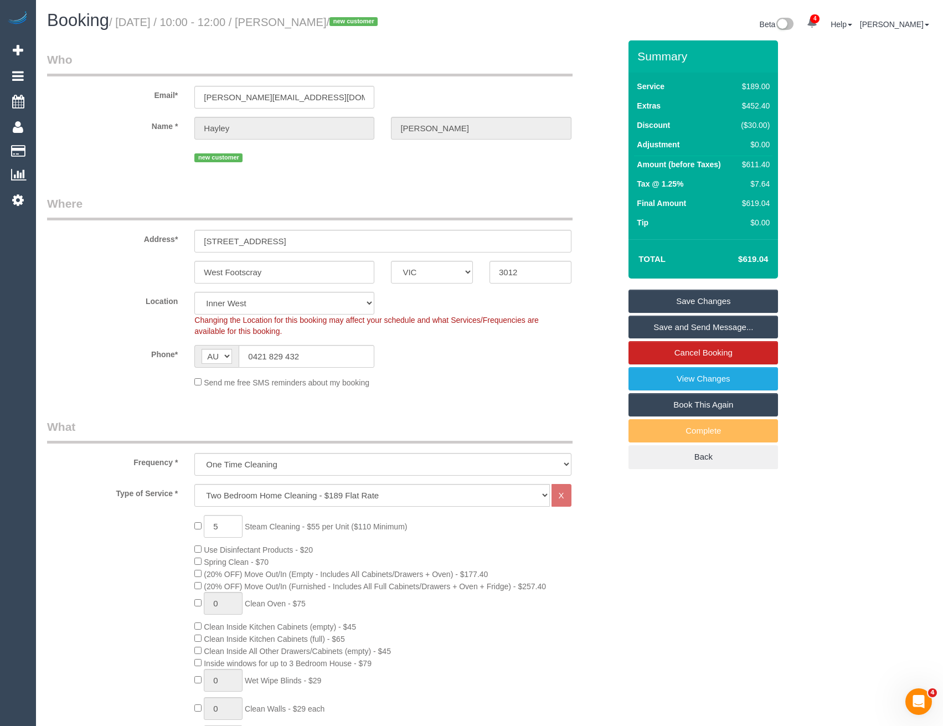
click at [713, 302] on link "Save Changes" at bounding box center [702, 301] width 149 height 23
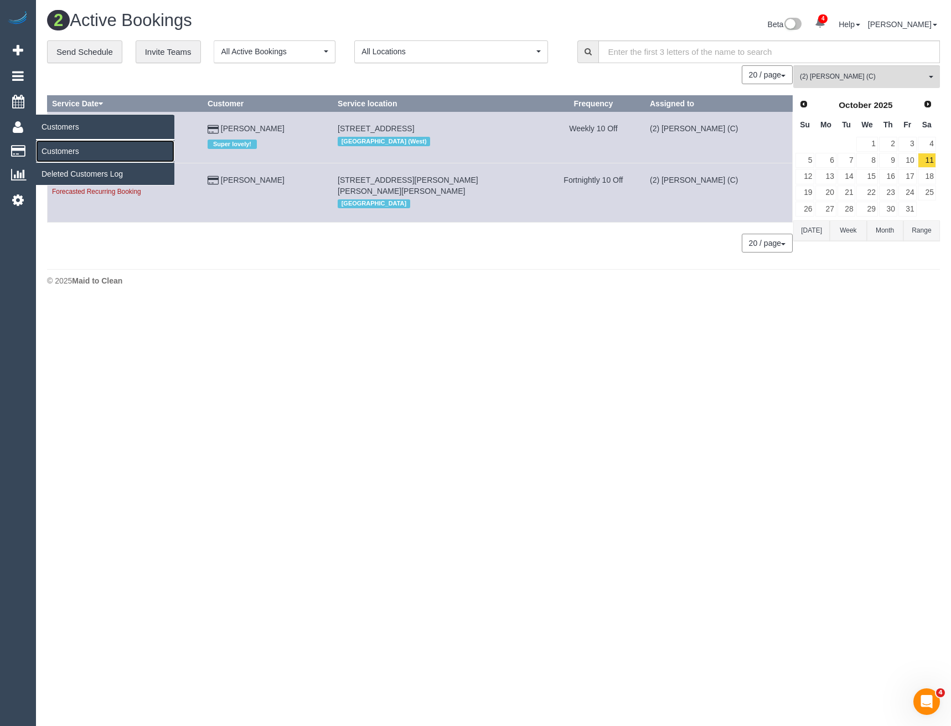
click at [74, 151] on link "Customers" at bounding box center [105, 151] width 138 height 22
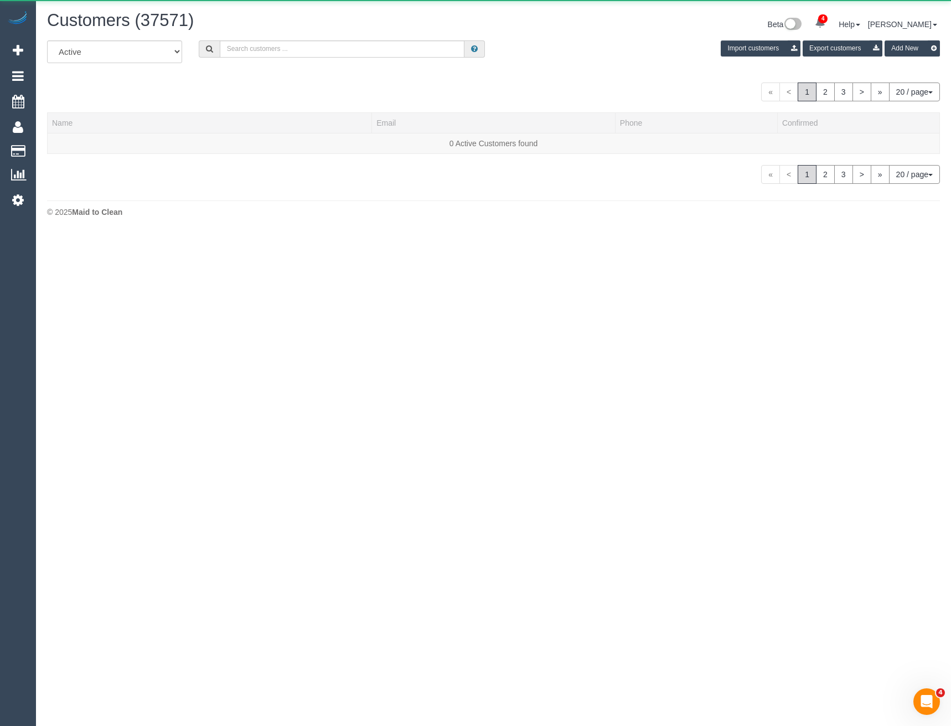
click at [297, 61] on div "All Active Archived Import customers Export customers Add New" at bounding box center [493, 55] width 909 height 31
click at [300, 52] on input "text" at bounding box center [342, 48] width 245 height 17
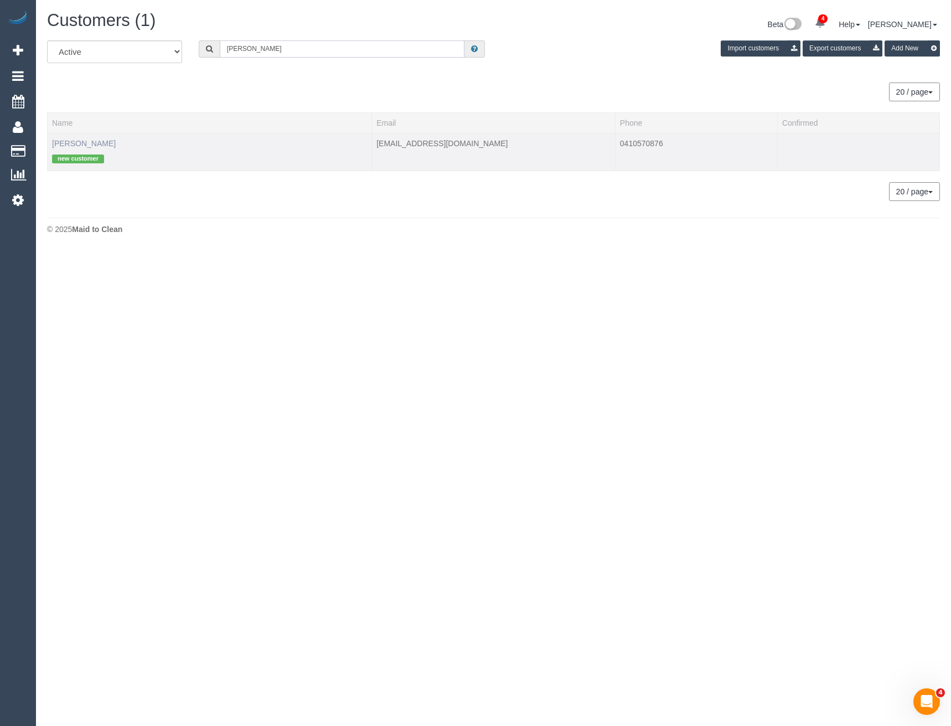
type input "Calvin ng"
click at [76, 139] on link "Calvin Nguy" at bounding box center [84, 143] width 64 height 9
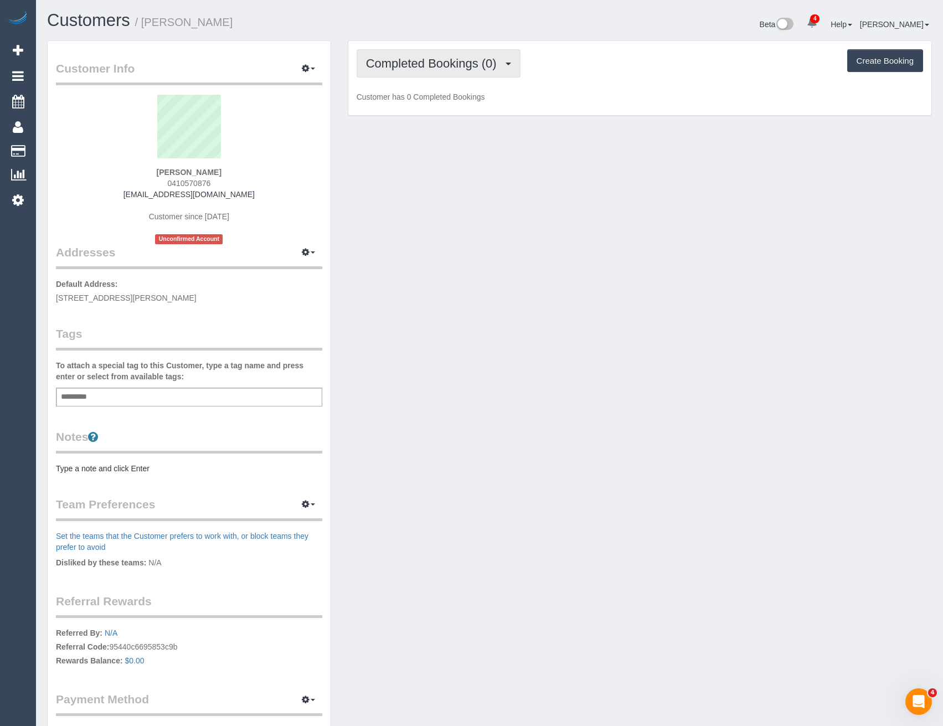
click at [449, 69] on span "Completed Bookings (0)" at bounding box center [434, 63] width 136 height 14
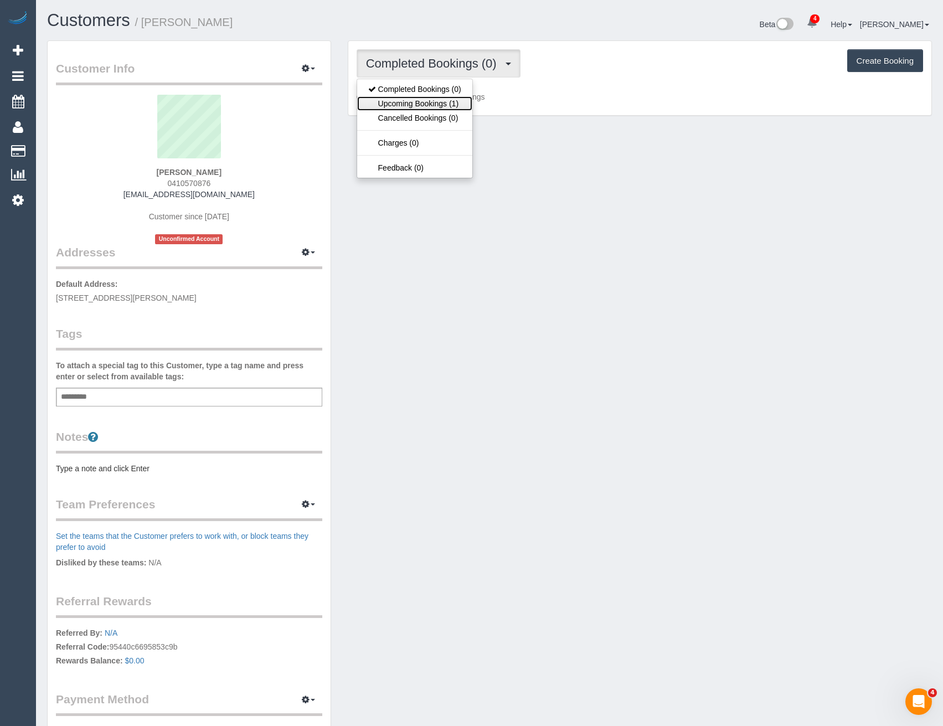
click at [448, 100] on link "Upcoming Bookings (1)" at bounding box center [414, 103] width 115 height 14
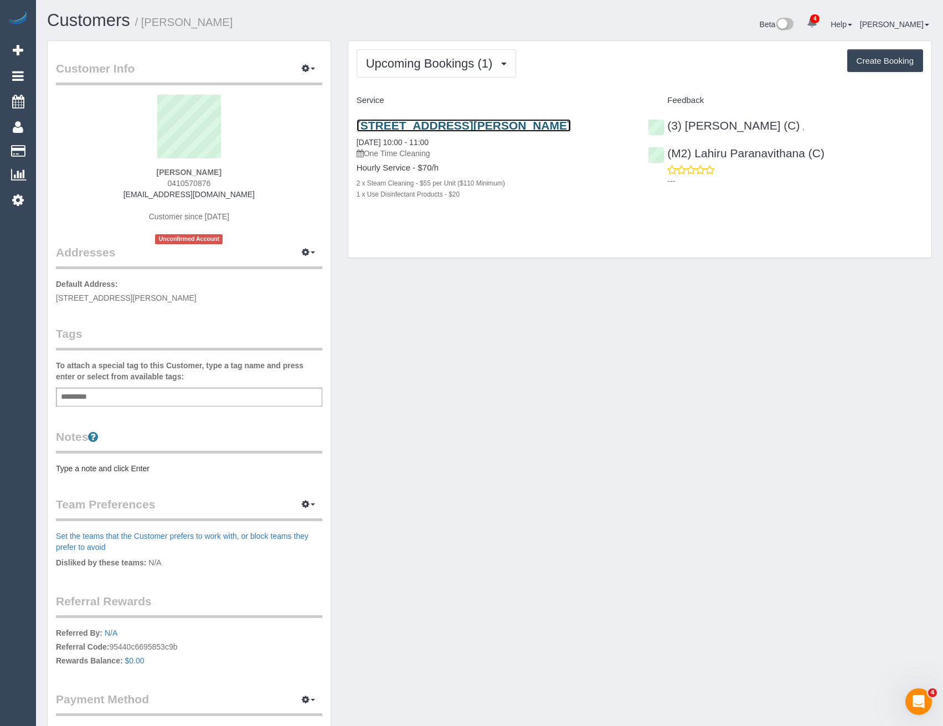
click at [445, 125] on link "36 Prospect Street, 1302, Box Hill, VIC 3128" at bounding box center [463, 125] width 214 height 13
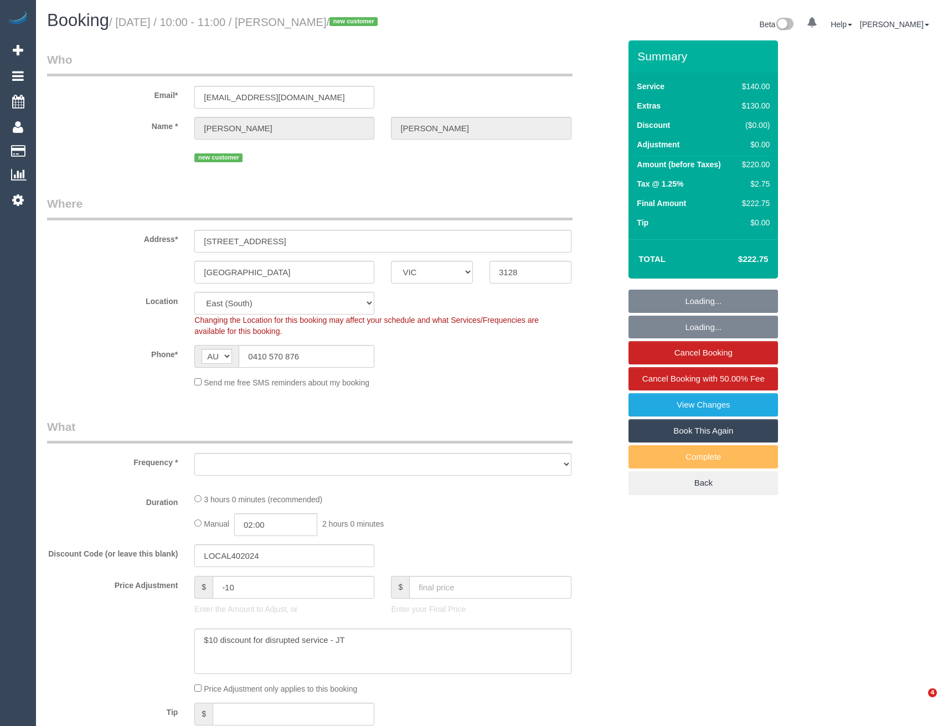
select select "VIC"
select select "object:1093"
select select "string:stripe-pm_1S3bWD2GScqysDRVfB37uJIA"
select select "number:28"
select select "number:14"
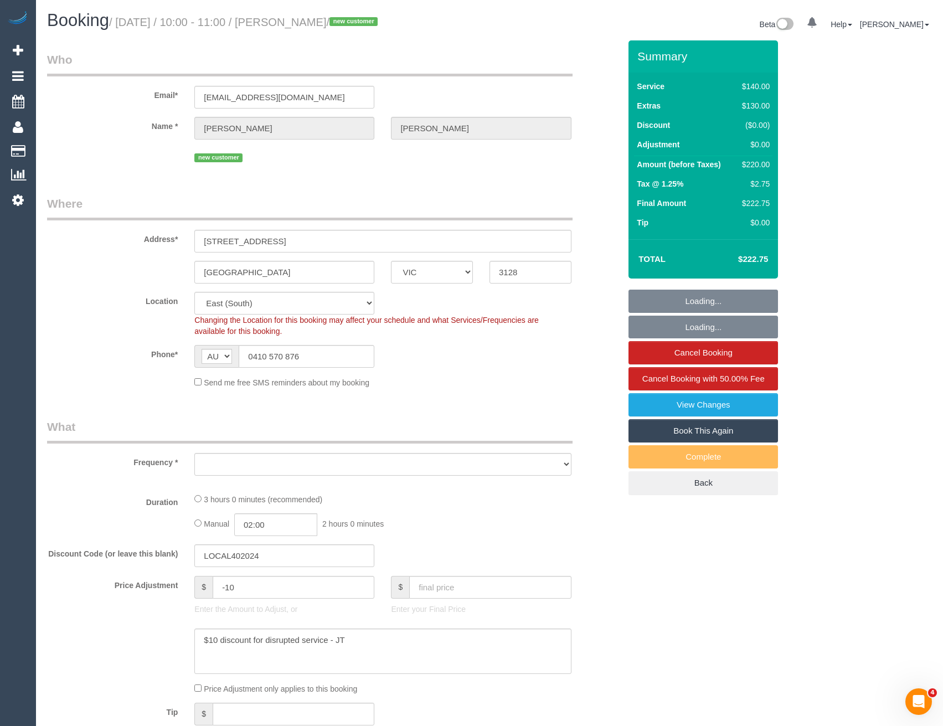
select select "number:20"
select select "number:24"
